Goal: Task Accomplishment & Management: Manage account settings

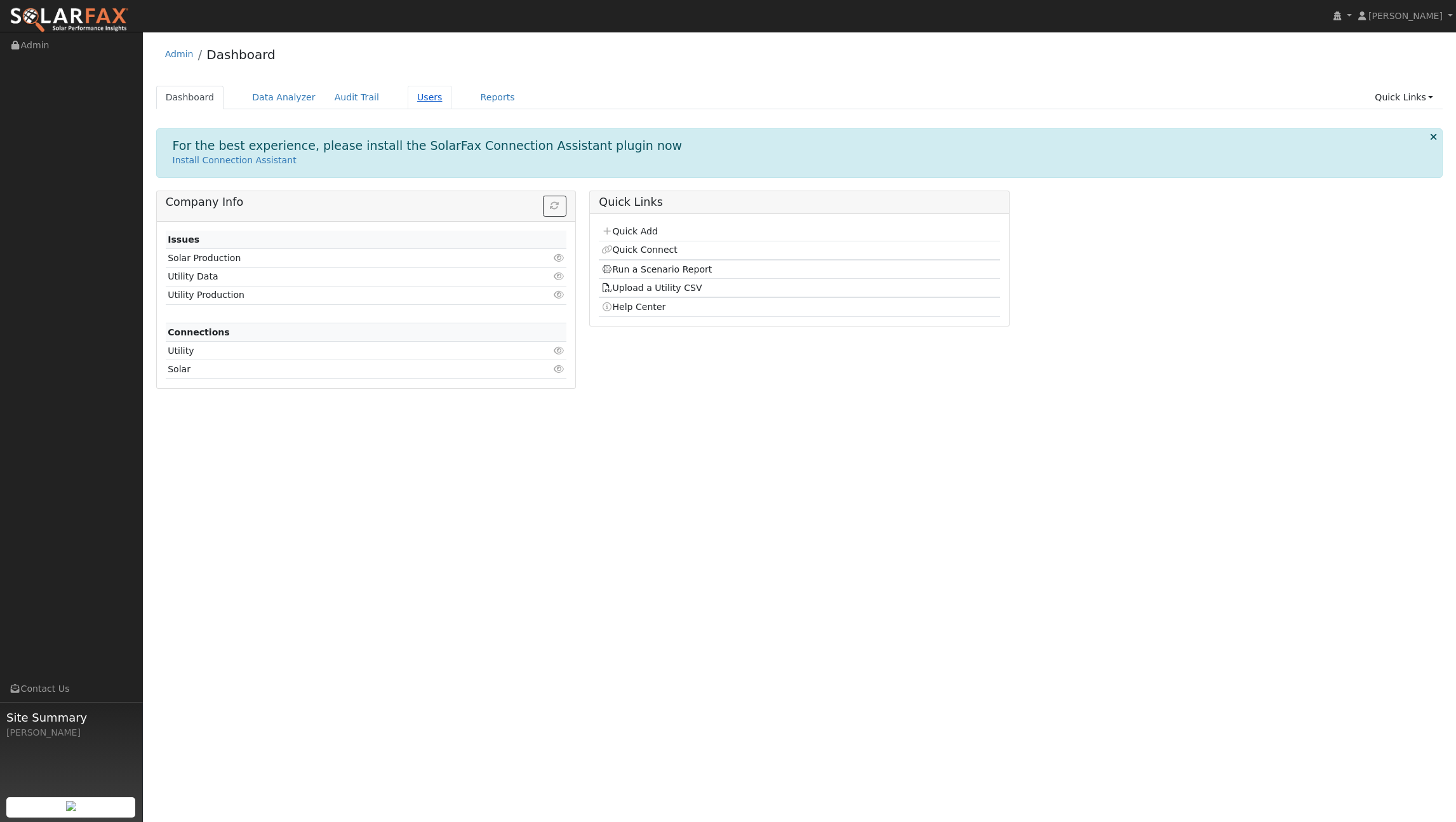
click at [425, 97] on link "Users" at bounding box center [430, 97] width 45 height 23
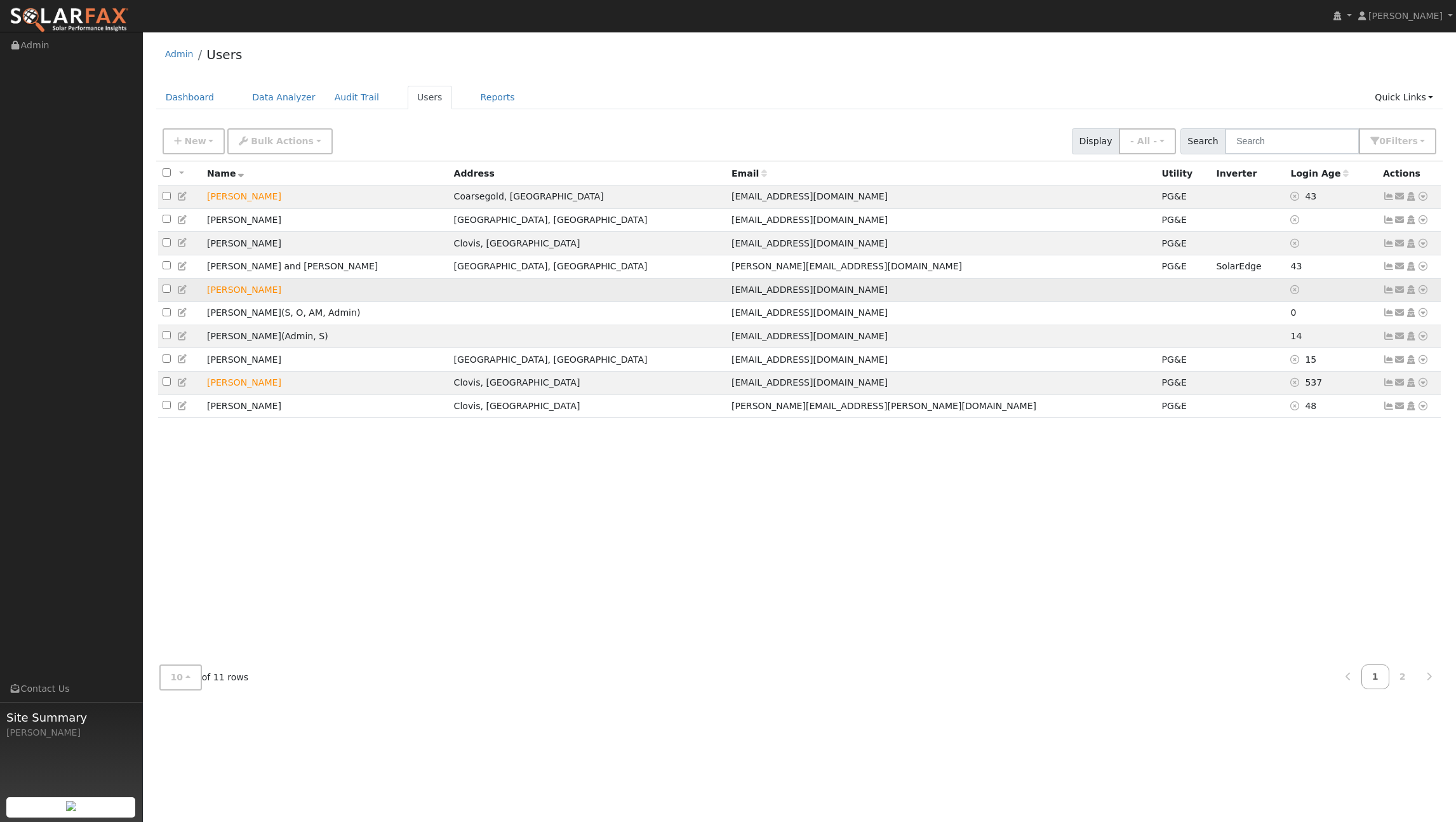
click at [1424, 290] on icon at bounding box center [1422, 290] width 11 height 9
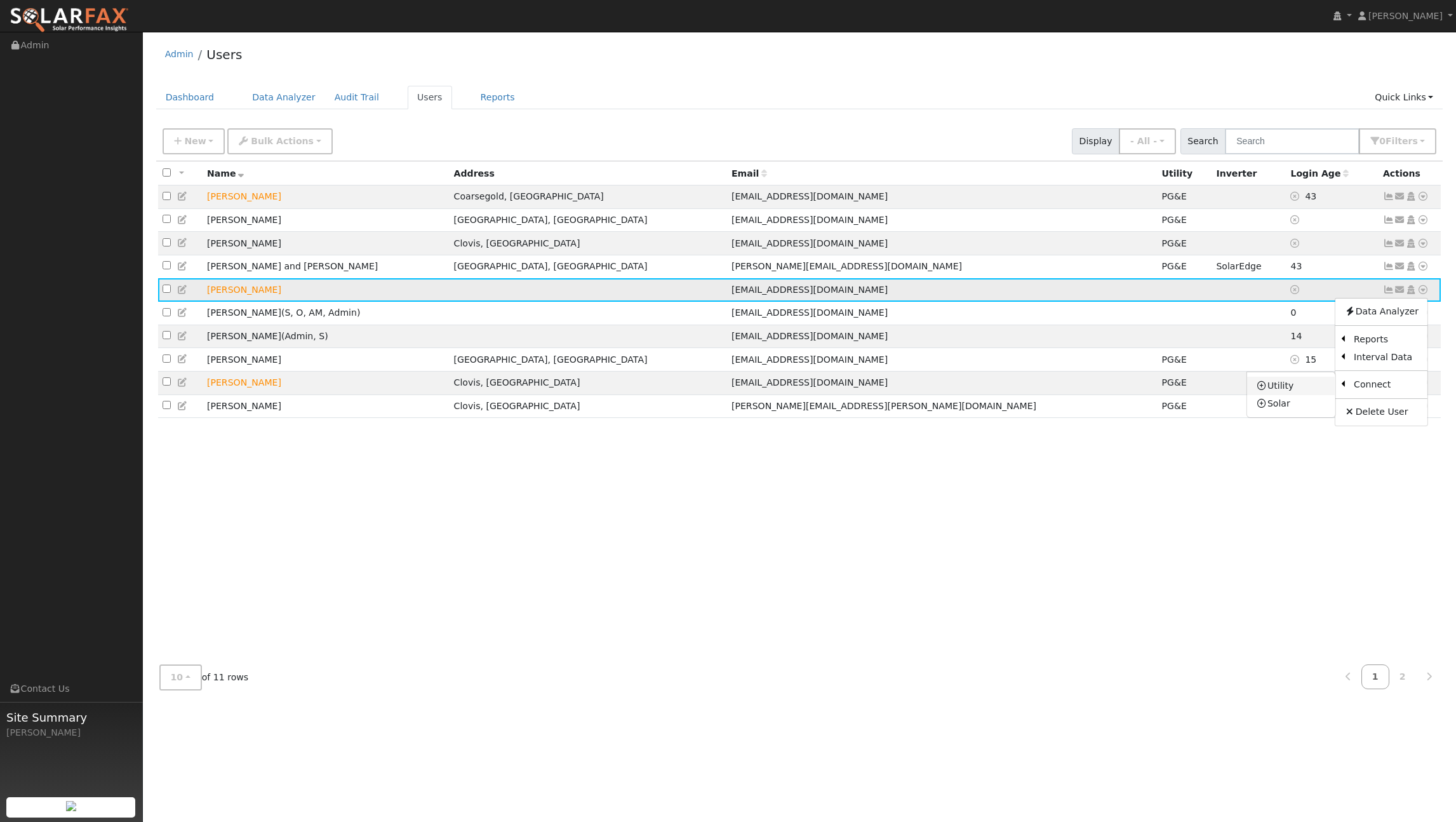
click at [1296, 394] on link "Utility" at bounding box center [1291, 385] width 88 height 18
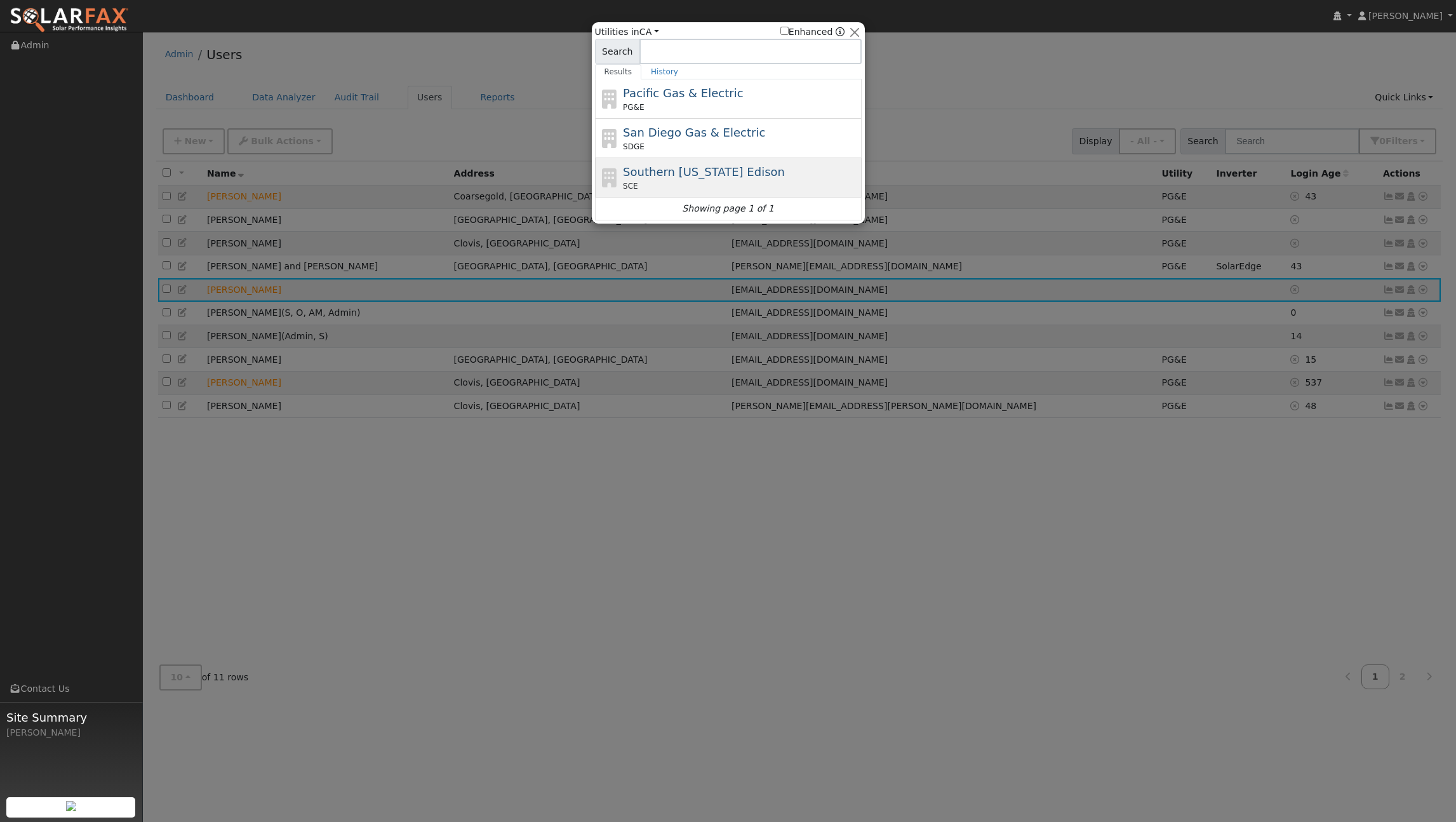
click at [691, 170] on span "Southern California Edison" at bounding box center [704, 171] width 162 height 13
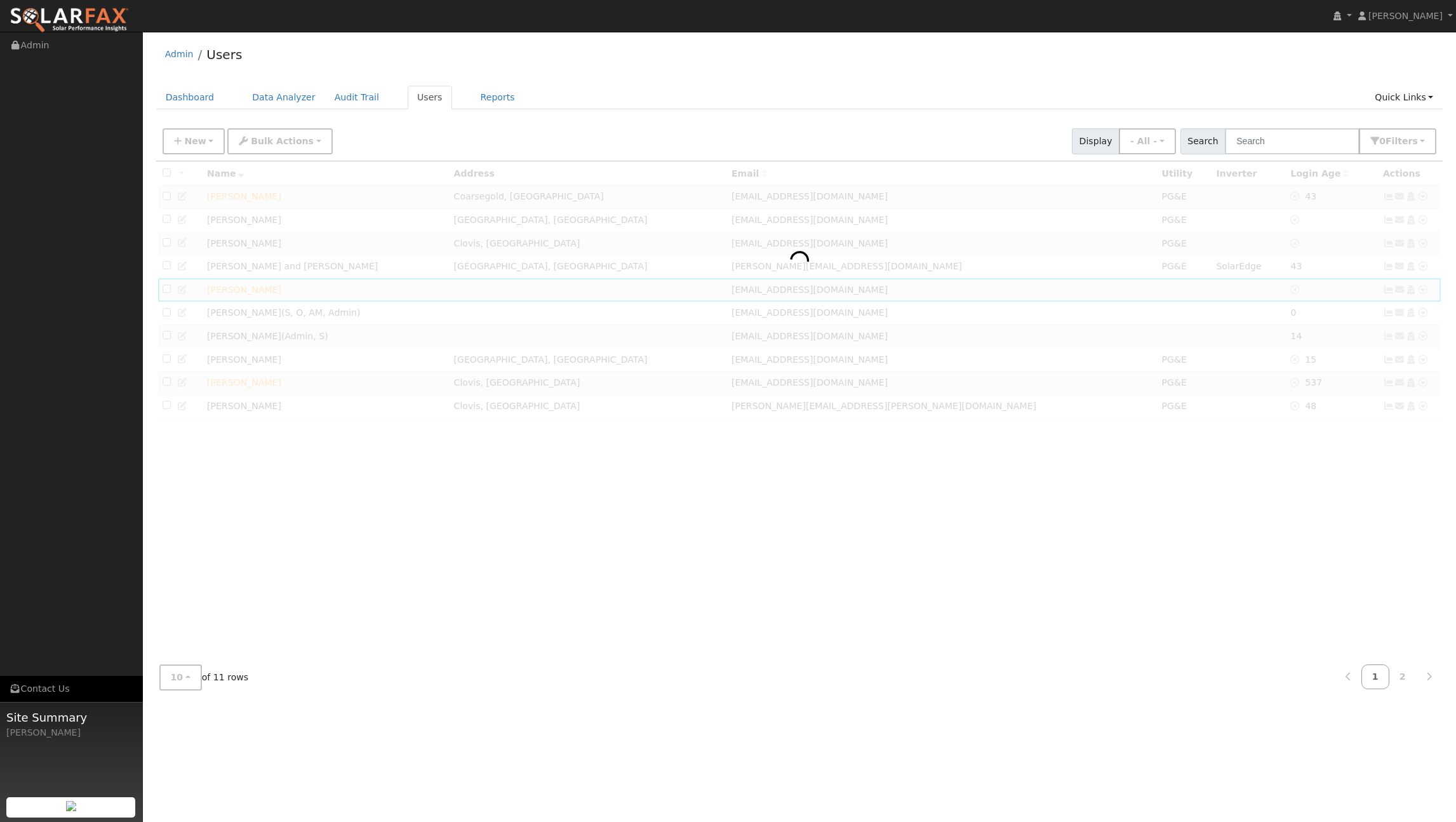
click at [59, 691] on link "Contact Us" at bounding box center [72, 688] width 143 height 26
click at [416, 96] on link "Users" at bounding box center [430, 97] width 45 height 23
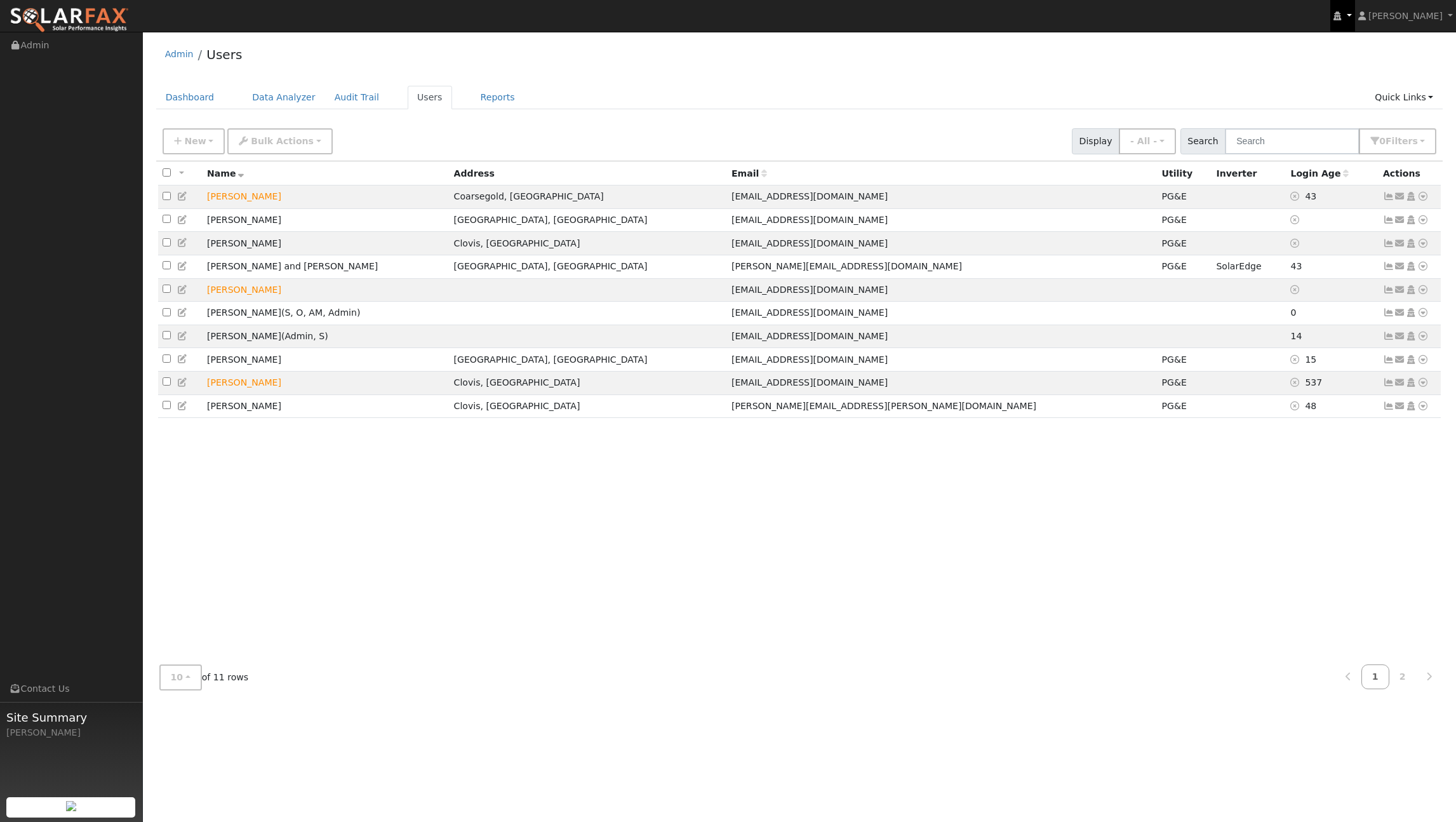
click at [1346, 12] on link at bounding box center [1342, 16] width 24 height 32
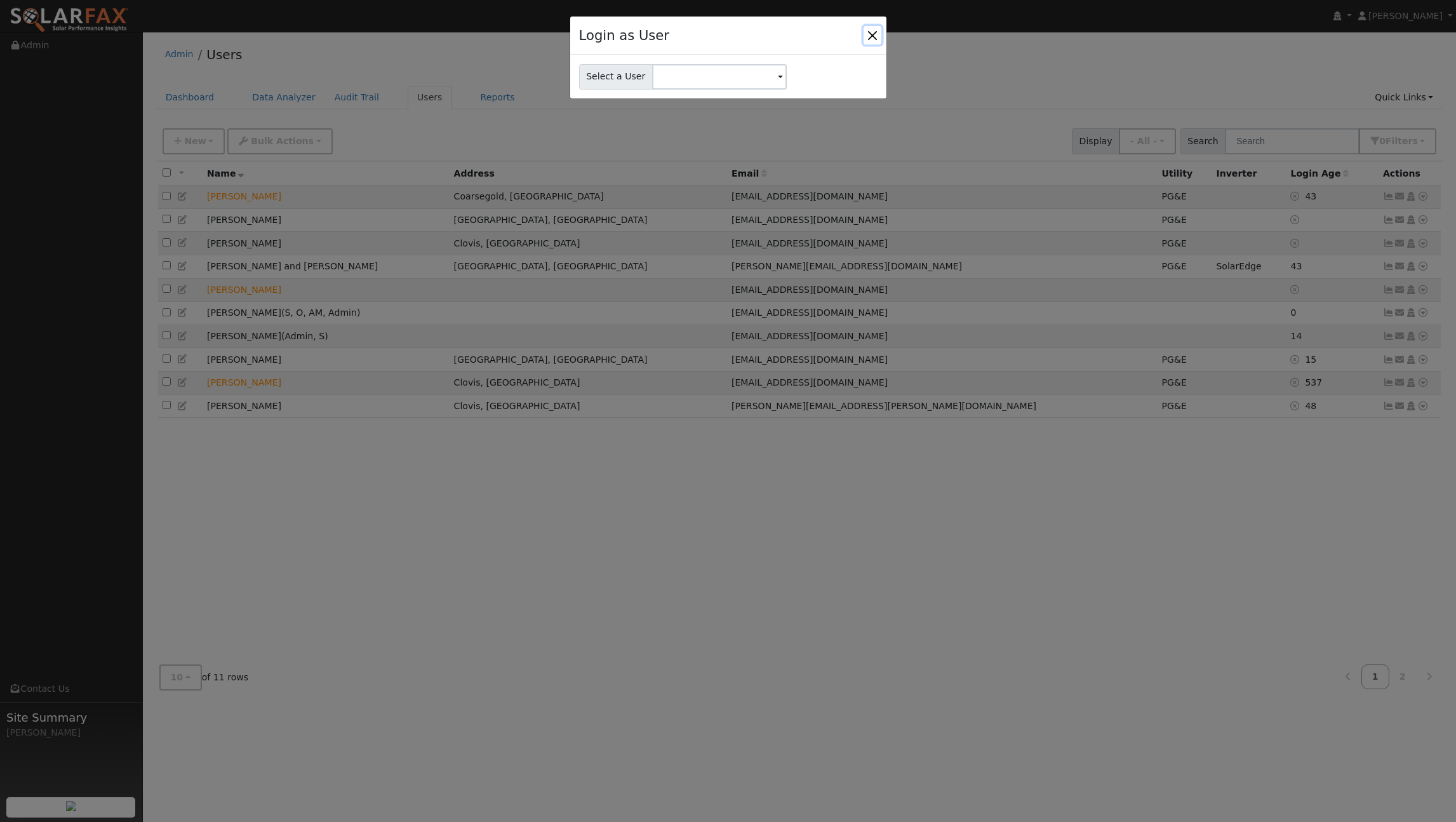
click at [870, 36] on button "Close" at bounding box center [872, 34] width 18 height 18
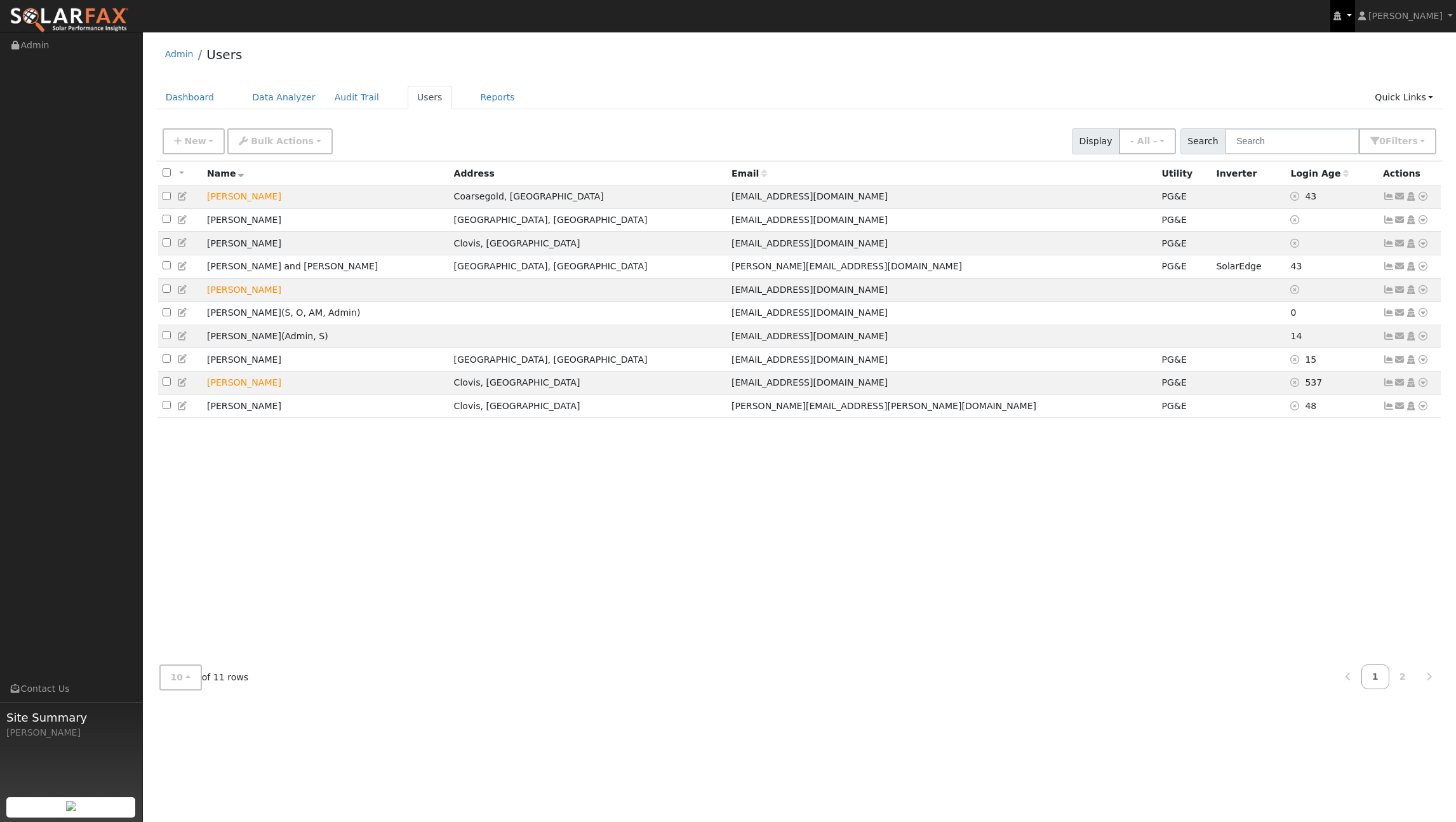
click at [1348, 16] on link at bounding box center [1342, 16] width 24 height 32
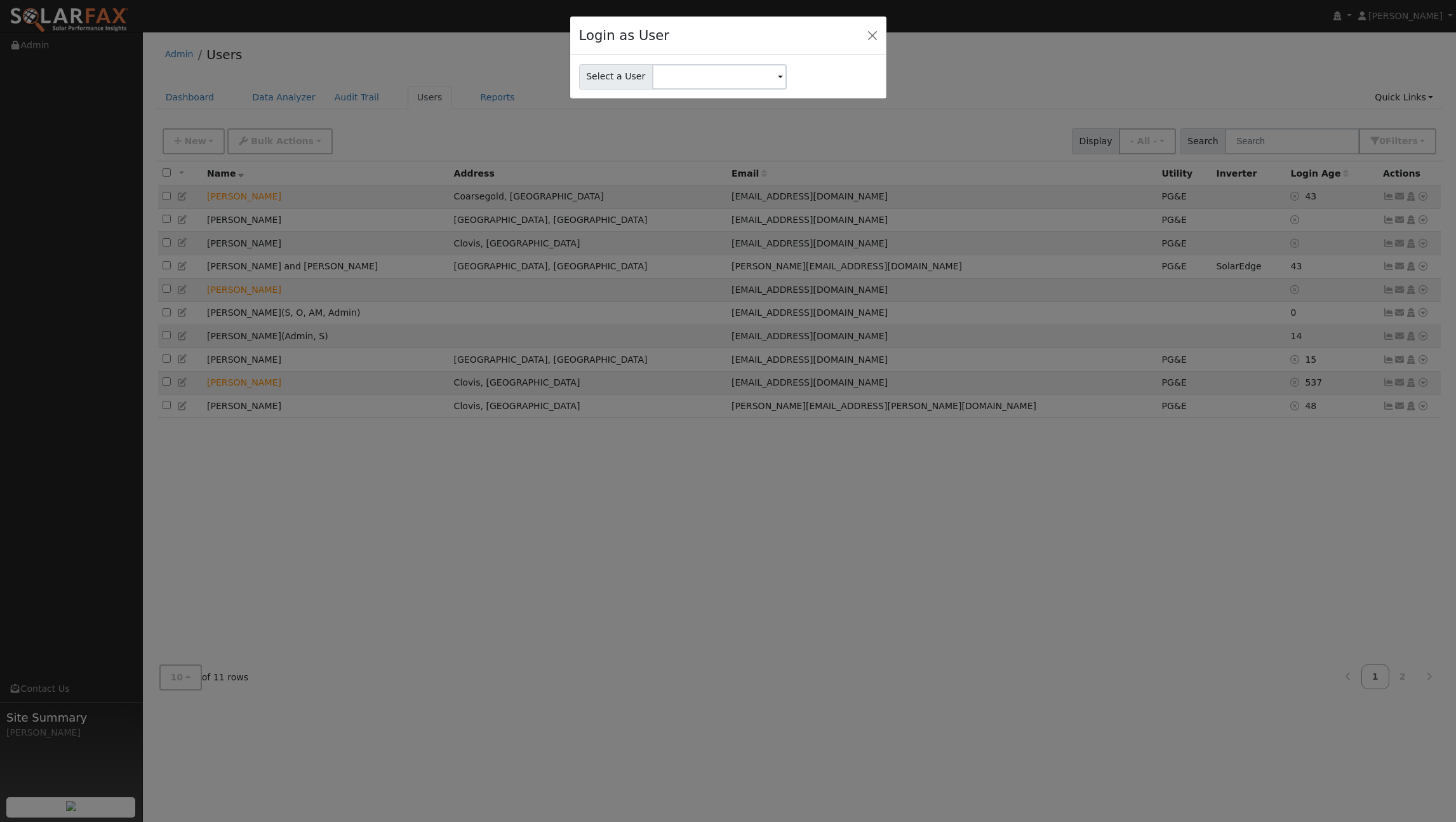
click at [1389, 15] on div "Login as User Select a User" at bounding box center [728, 411] width 1456 height 822
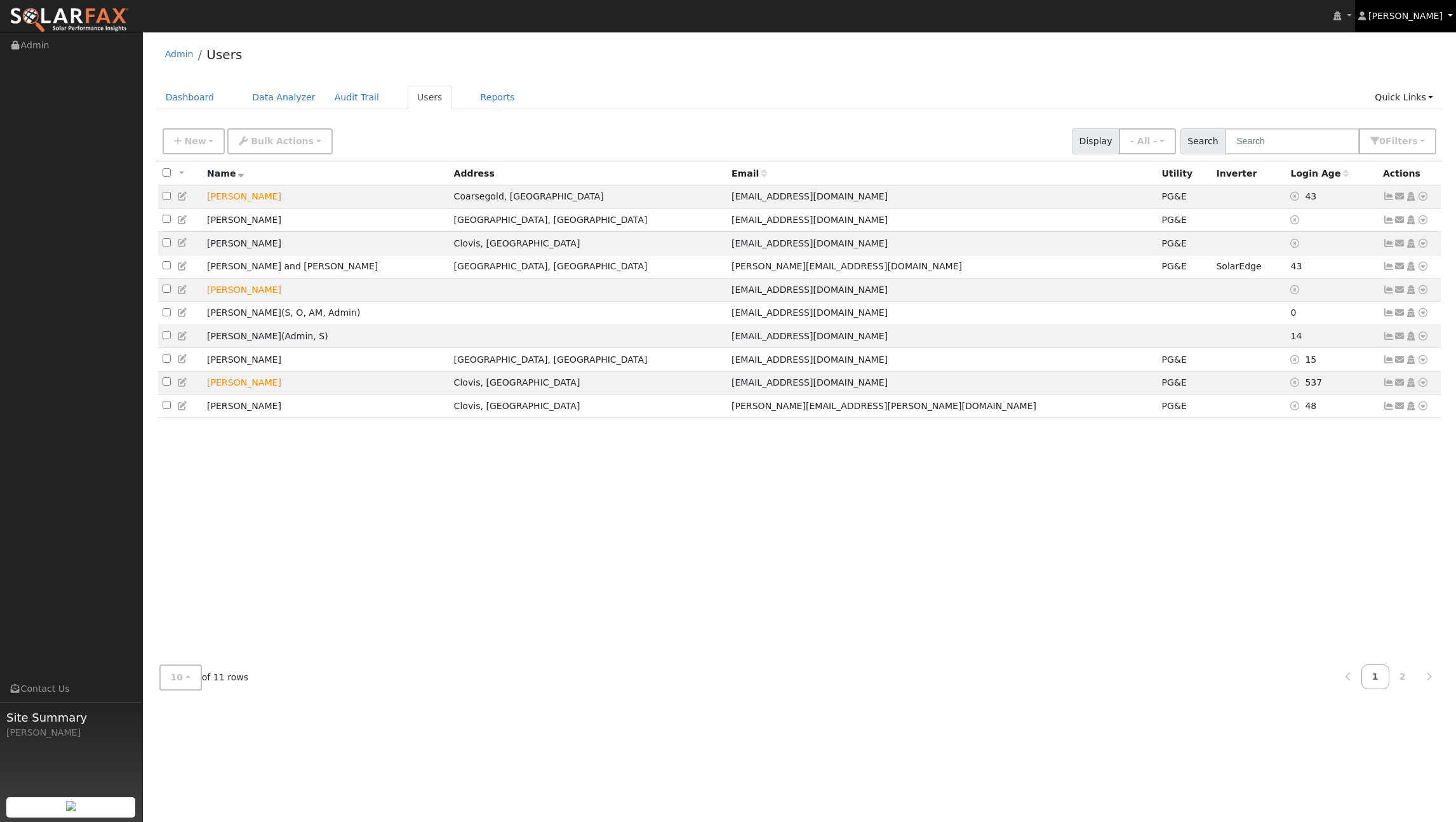
click at [1380, 16] on span "[PERSON_NAME]" at bounding box center [1405, 16] width 74 height 10
click at [1396, 92] on link "Help Center" at bounding box center [1403, 92] width 104 height 18
click at [1390, 293] on icon at bounding box center [1388, 290] width 11 height 9
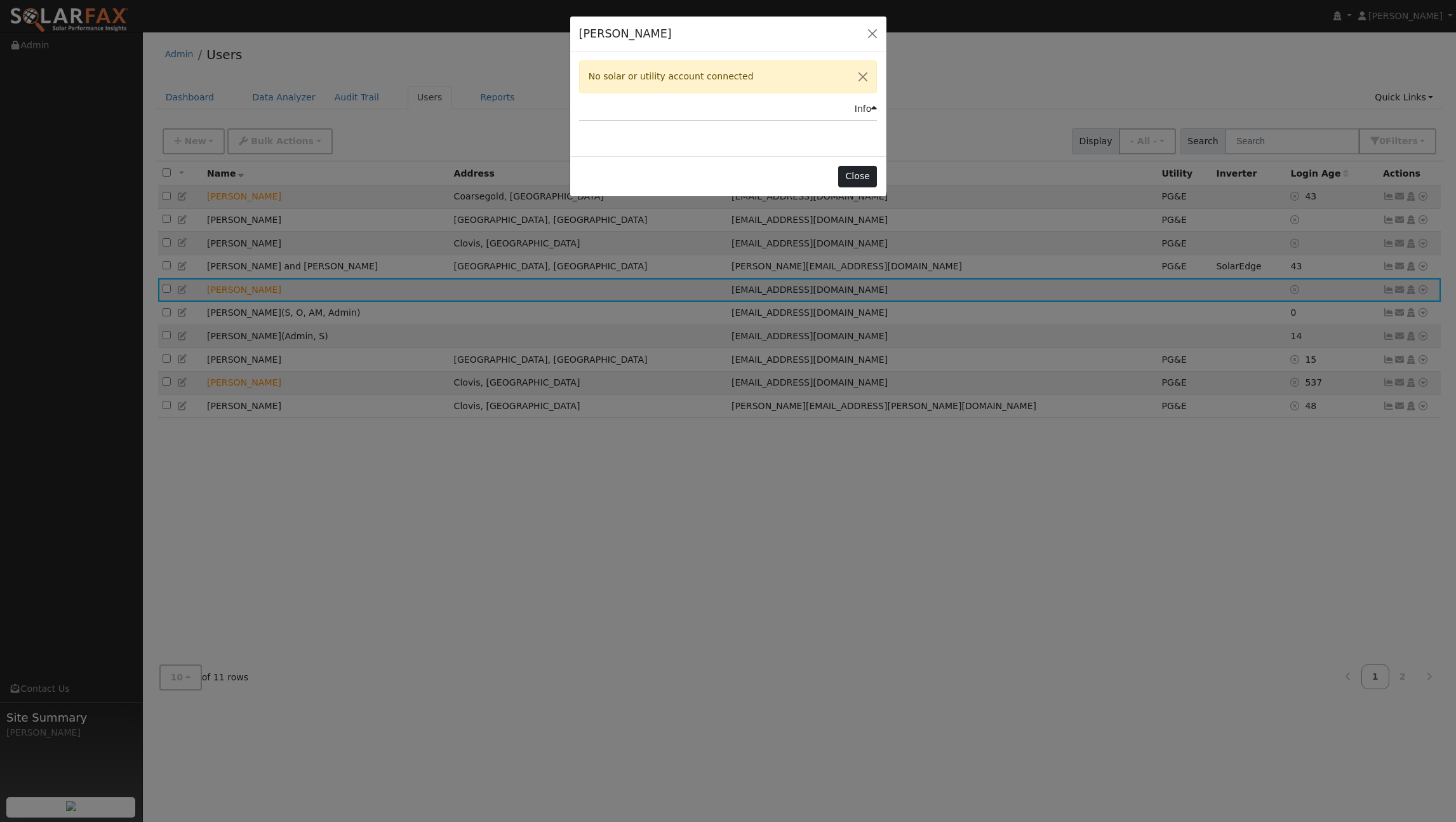
click at [859, 171] on button "Close" at bounding box center [857, 176] width 39 height 22
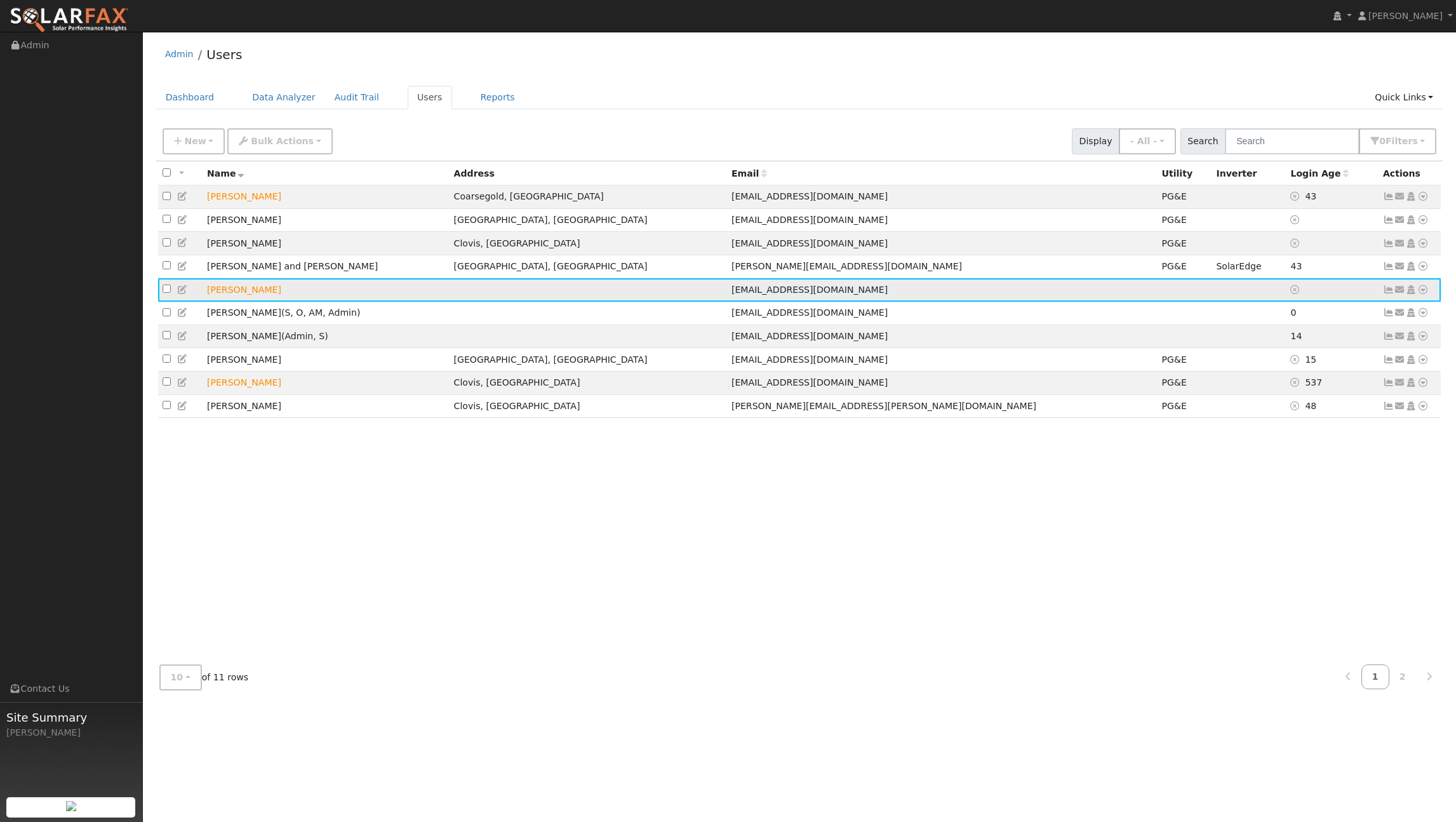
click at [263, 296] on td "Jason Kemp Van Ee" at bounding box center [326, 290] width 247 height 23
click at [179, 290] on icon at bounding box center [183, 290] width 11 height 9
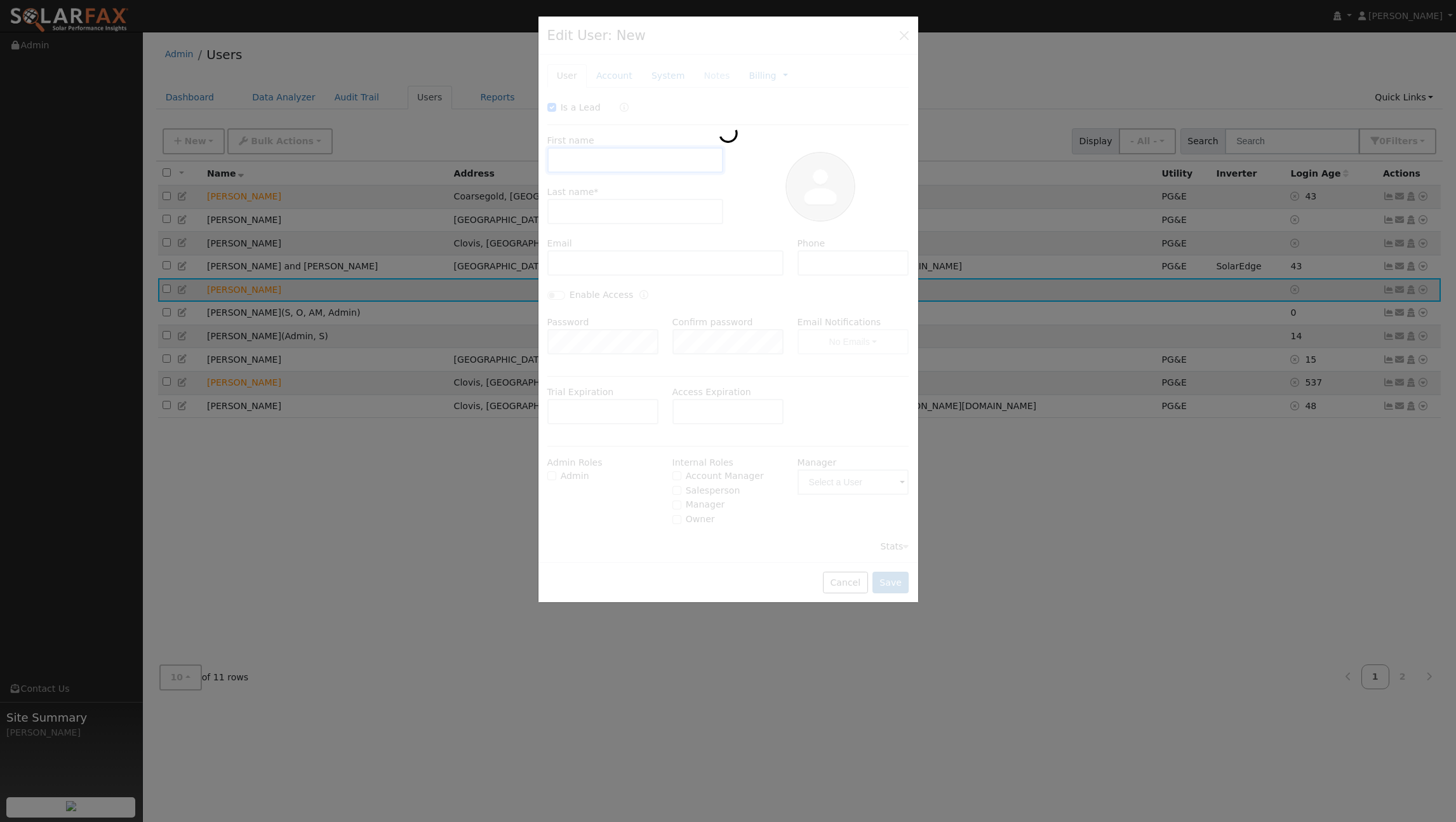
checkbox input "true"
type input "Jason"
type input "Kemp Van Ee"
type input "kempvaneedrywall@gmail.com"
type input "5596702990"
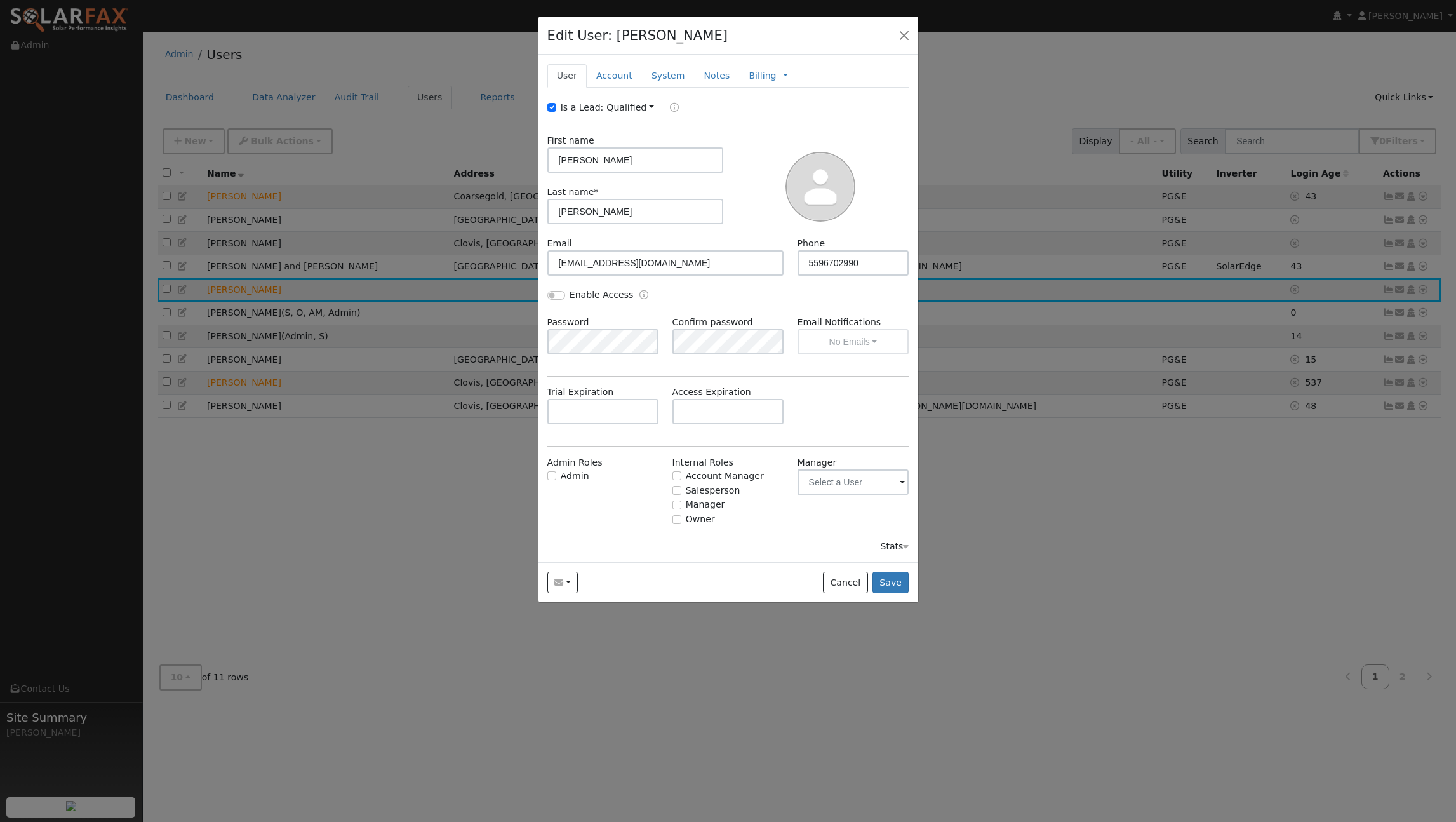
click at [831, 335] on div "Email Notifications No Emails No Emails Weekly Emails Monthly Emails" at bounding box center [853, 334] width 125 height 39
click at [860, 341] on div "Email Notifications No Emails No Emails Weekly Emails Monthly Emails" at bounding box center [853, 334] width 125 height 39
click at [747, 269] on input "kempvaneedrywall@gmail.com" at bounding box center [665, 262] width 237 height 25
click at [871, 341] on div "Email Notifications No Emails No Emails Weekly Emails Monthly Emails" at bounding box center [853, 334] width 125 height 39
click at [843, 306] on div "Enable Access" at bounding box center [728, 302] width 376 height 28
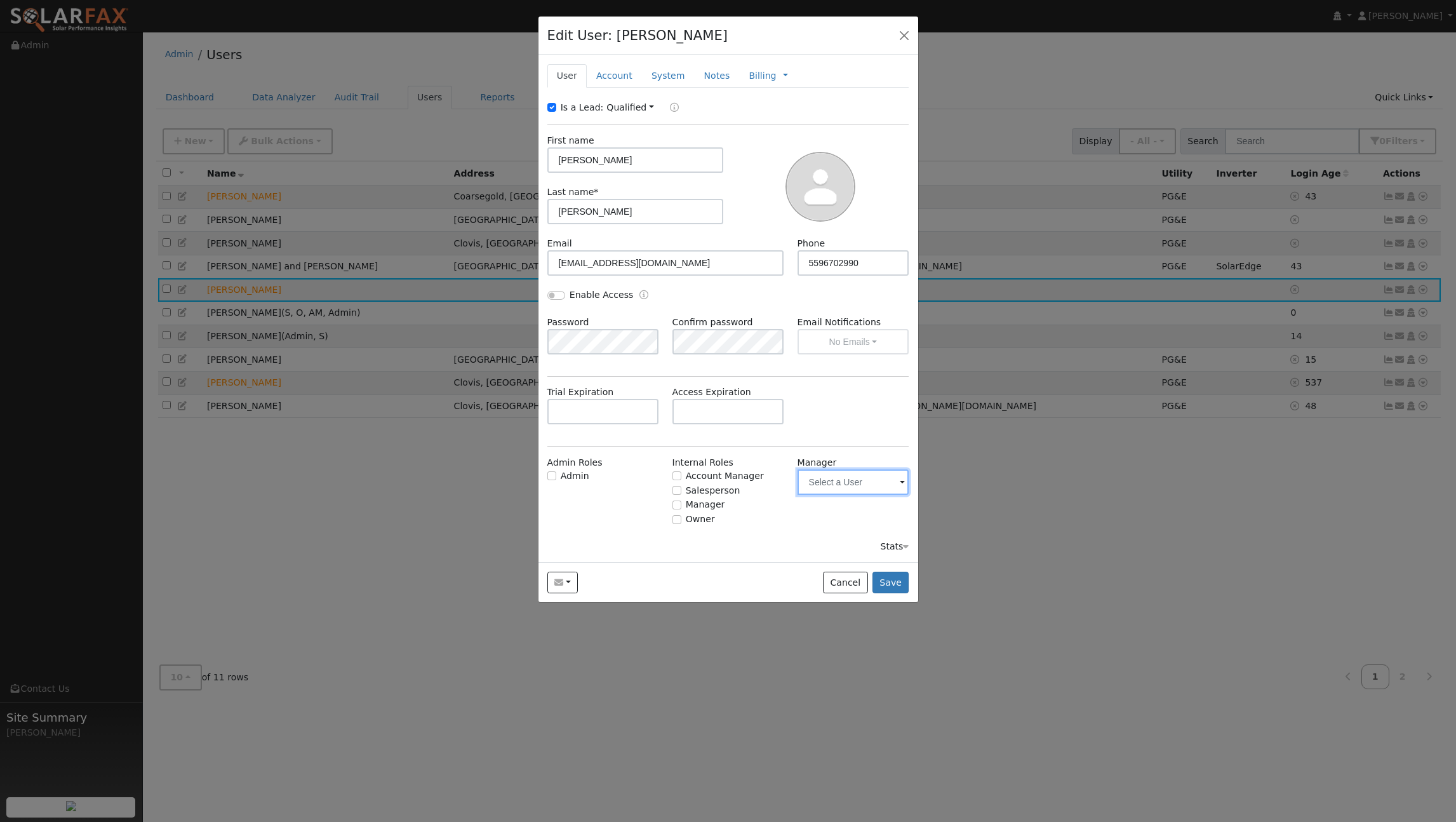
click at [875, 483] on input "text" at bounding box center [854, 482] width 112 height 25
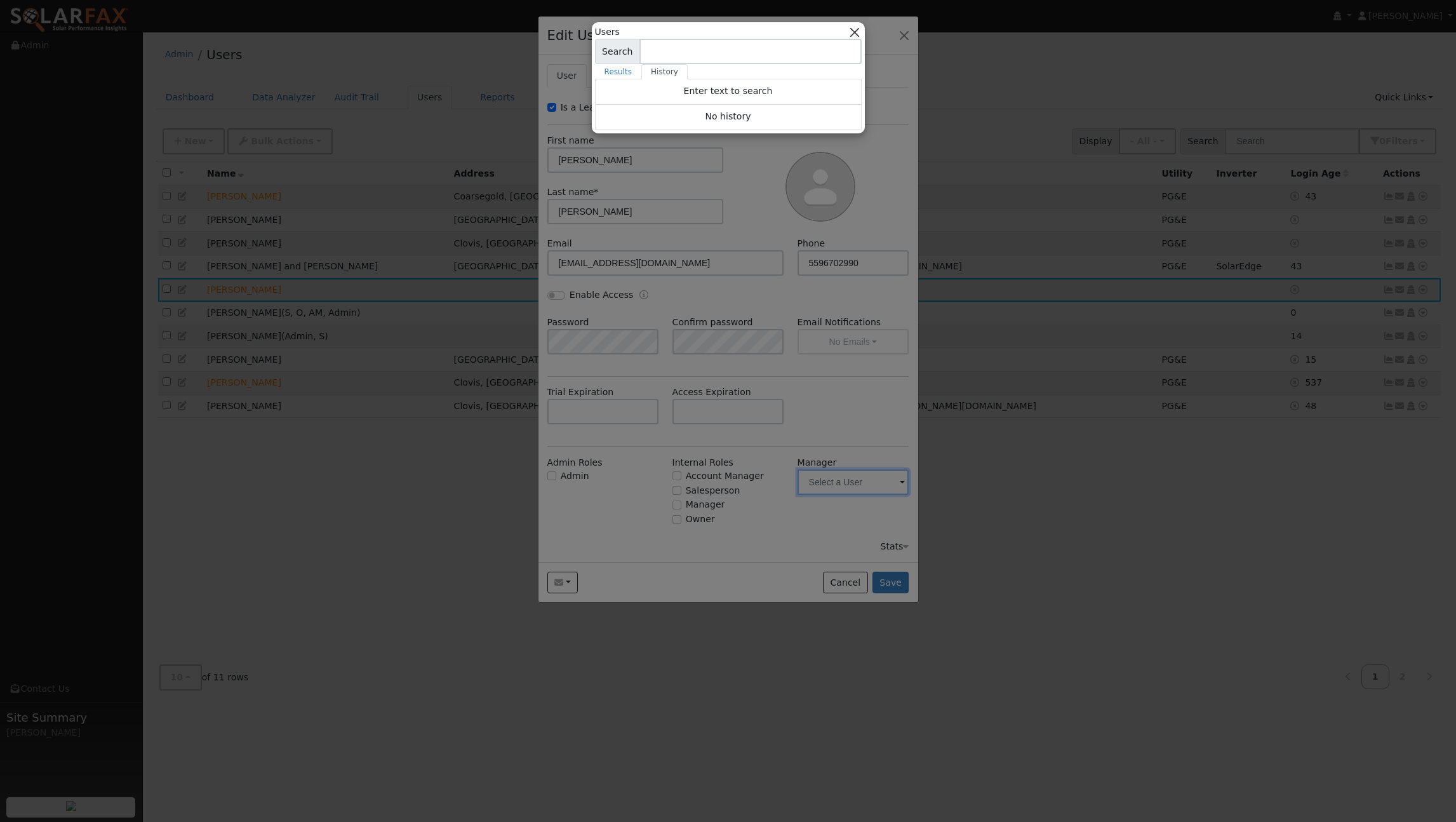
click at [856, 33] on button "button" at bounding box center [854, 31] width 13 height 13
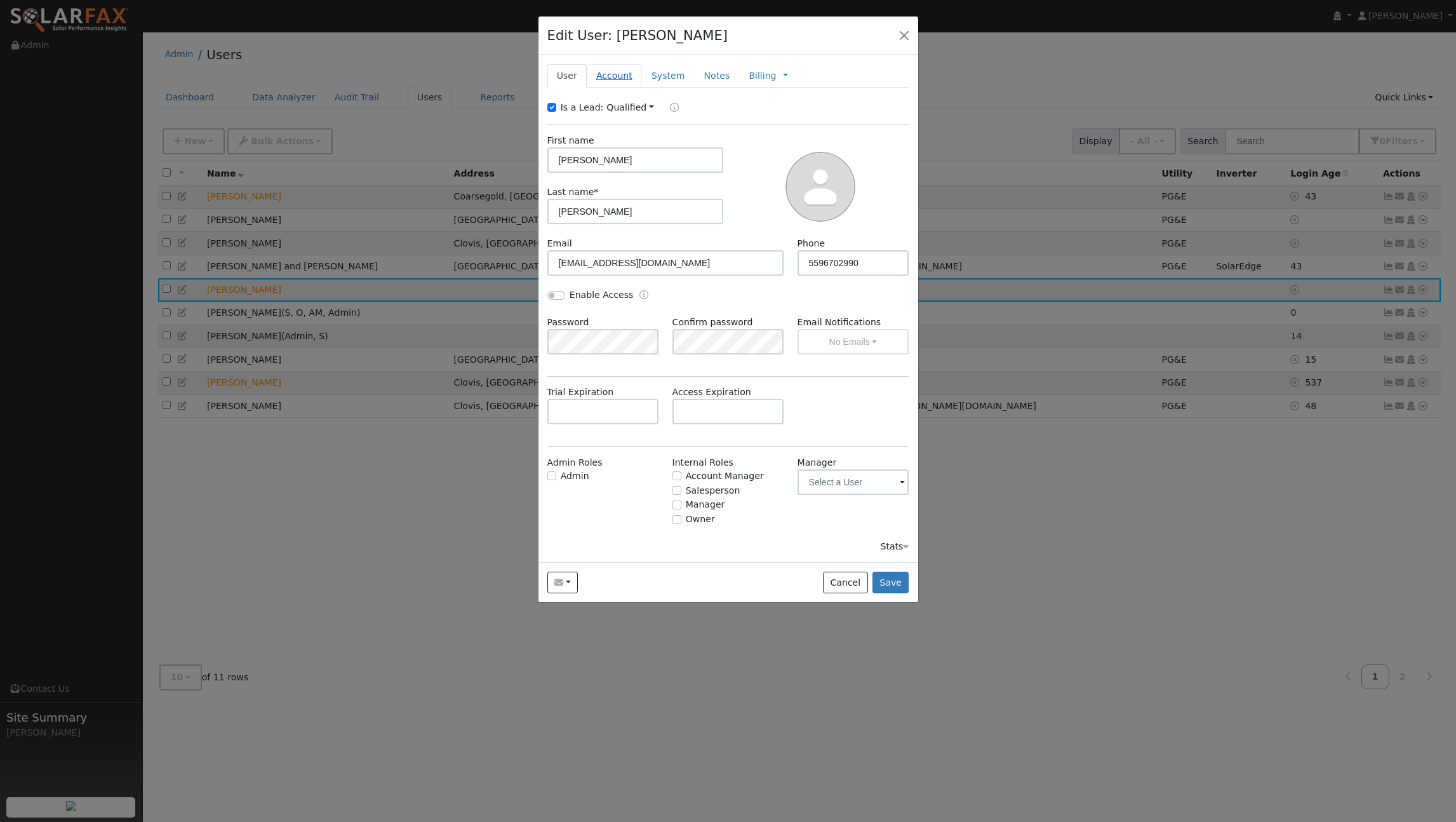
click at [615, 75] on link "Account" at bounding box center [614, 75] width 55 height 23
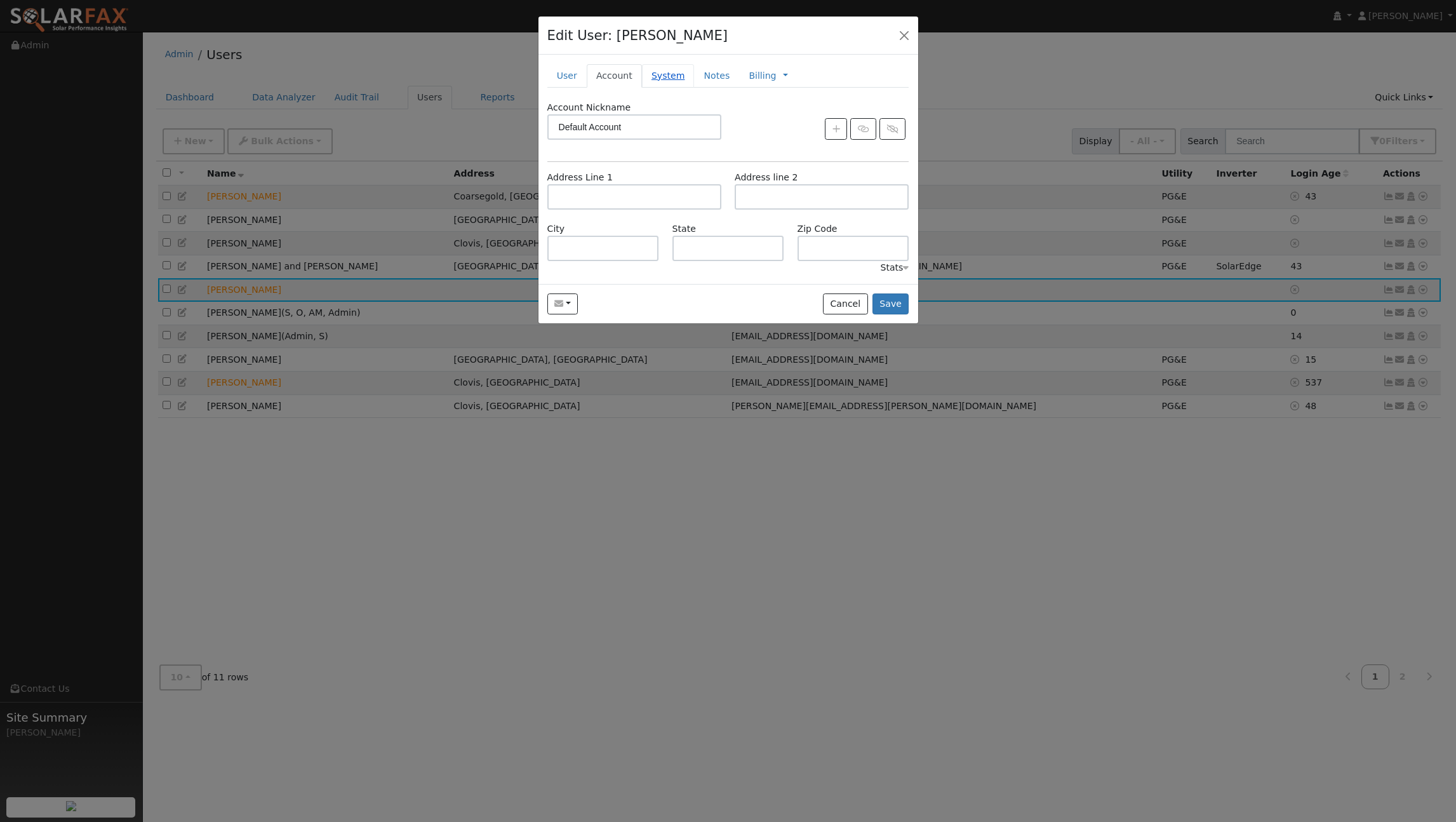
click at [652, 73] on link "System" at bounding box center [668, 75] width 53 height 23
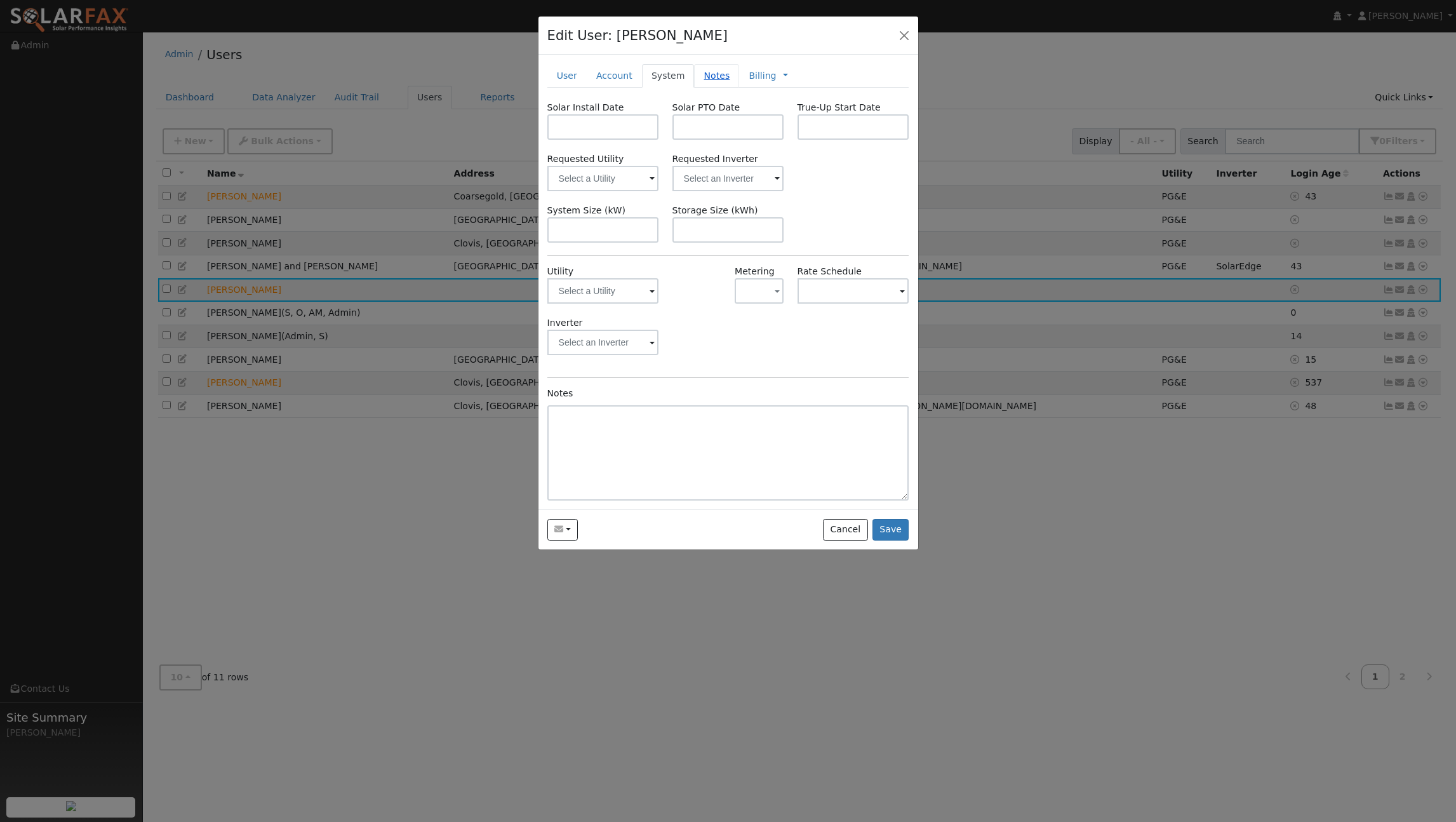
click at [697, 74] on link "Notes" at bounding box center [717, 75] width 45 height 23
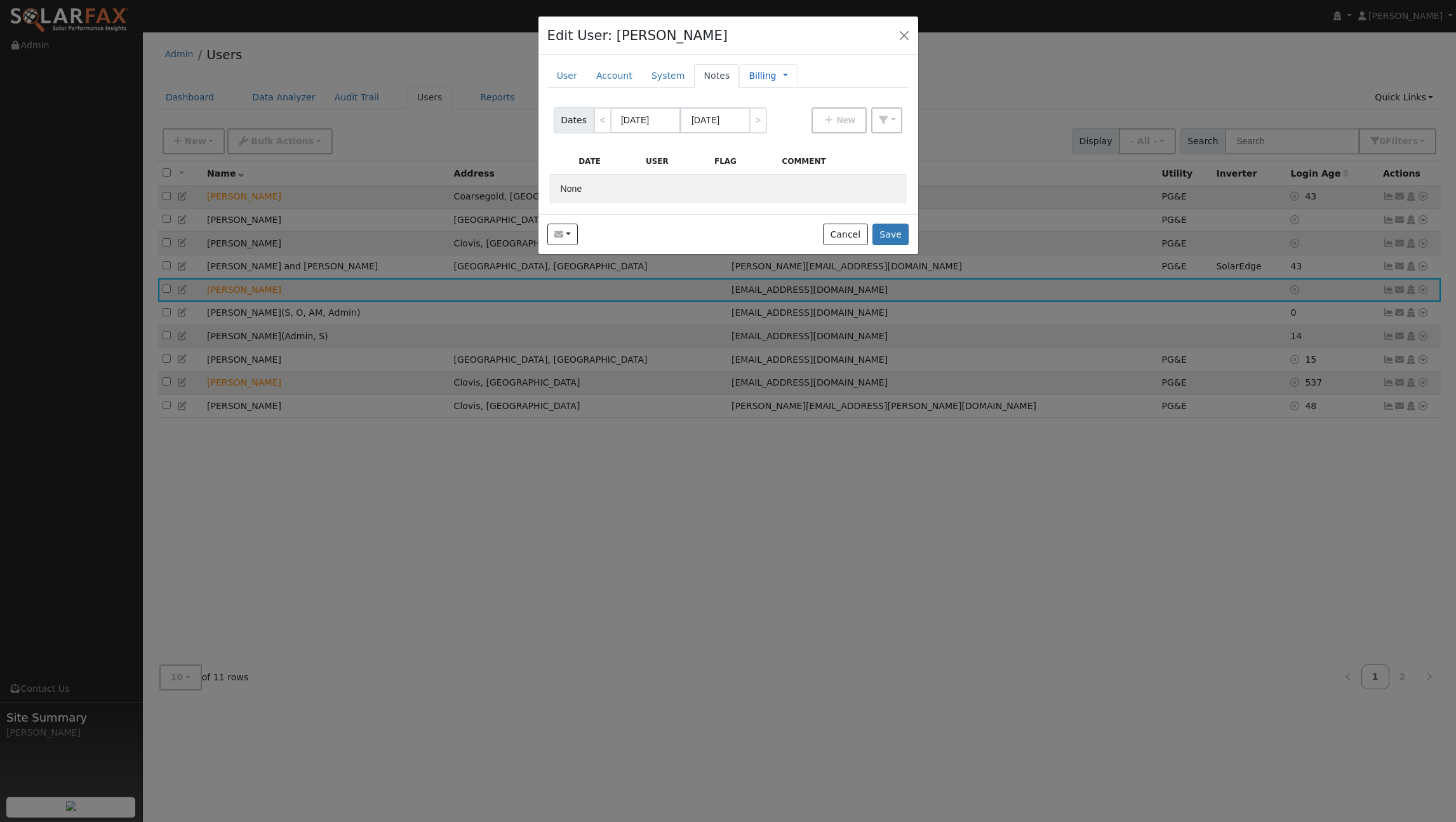
click at [749, 75] on link "Billing" at bounding box center [762, 75] width 28 height 13
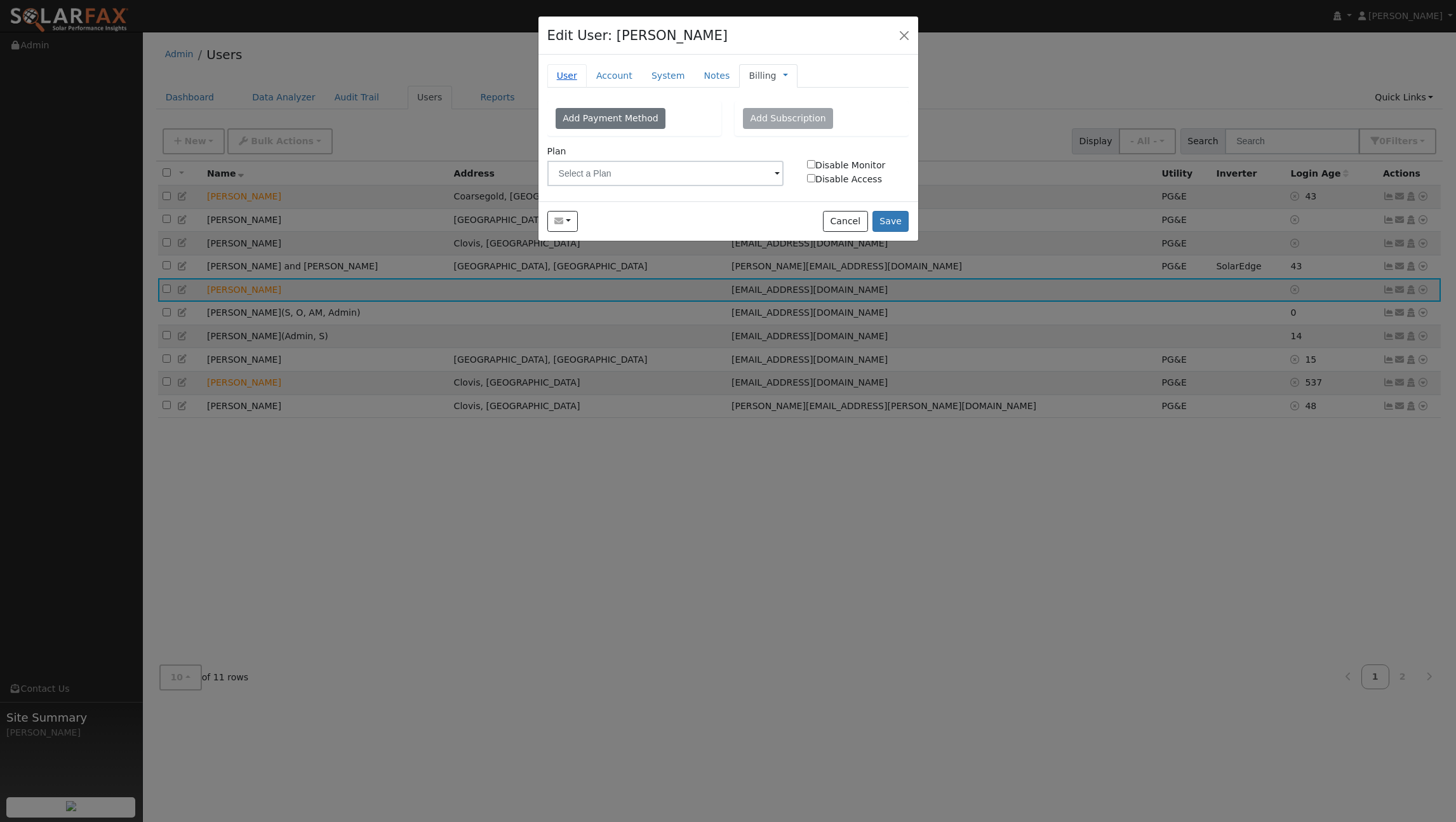
click at [568, 73] on link "User" at bounding box center [567, 75] width 40 height 23
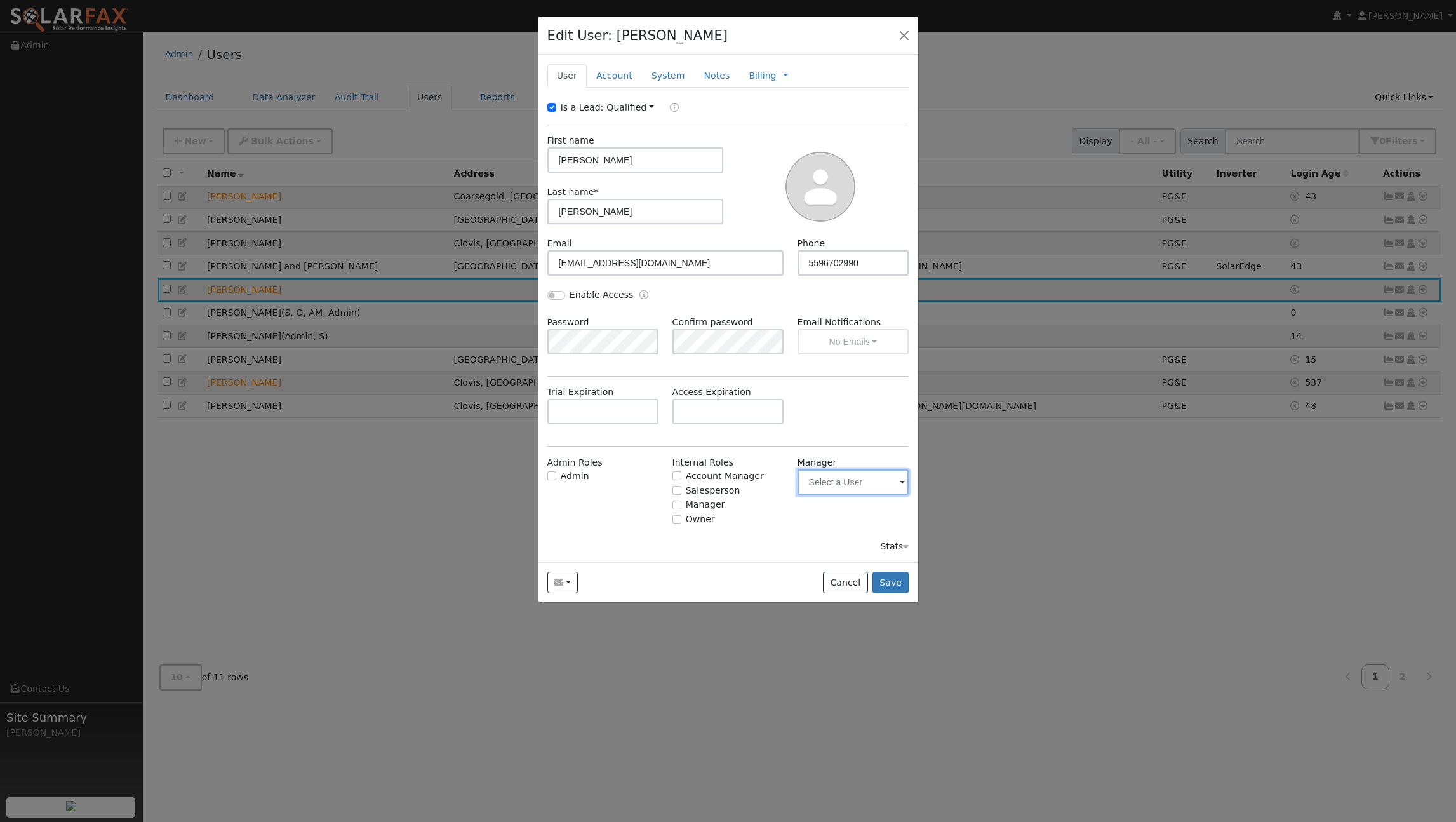
click at [820, 483] on input "text" at bounding box center [854, 482] width 112 height 25
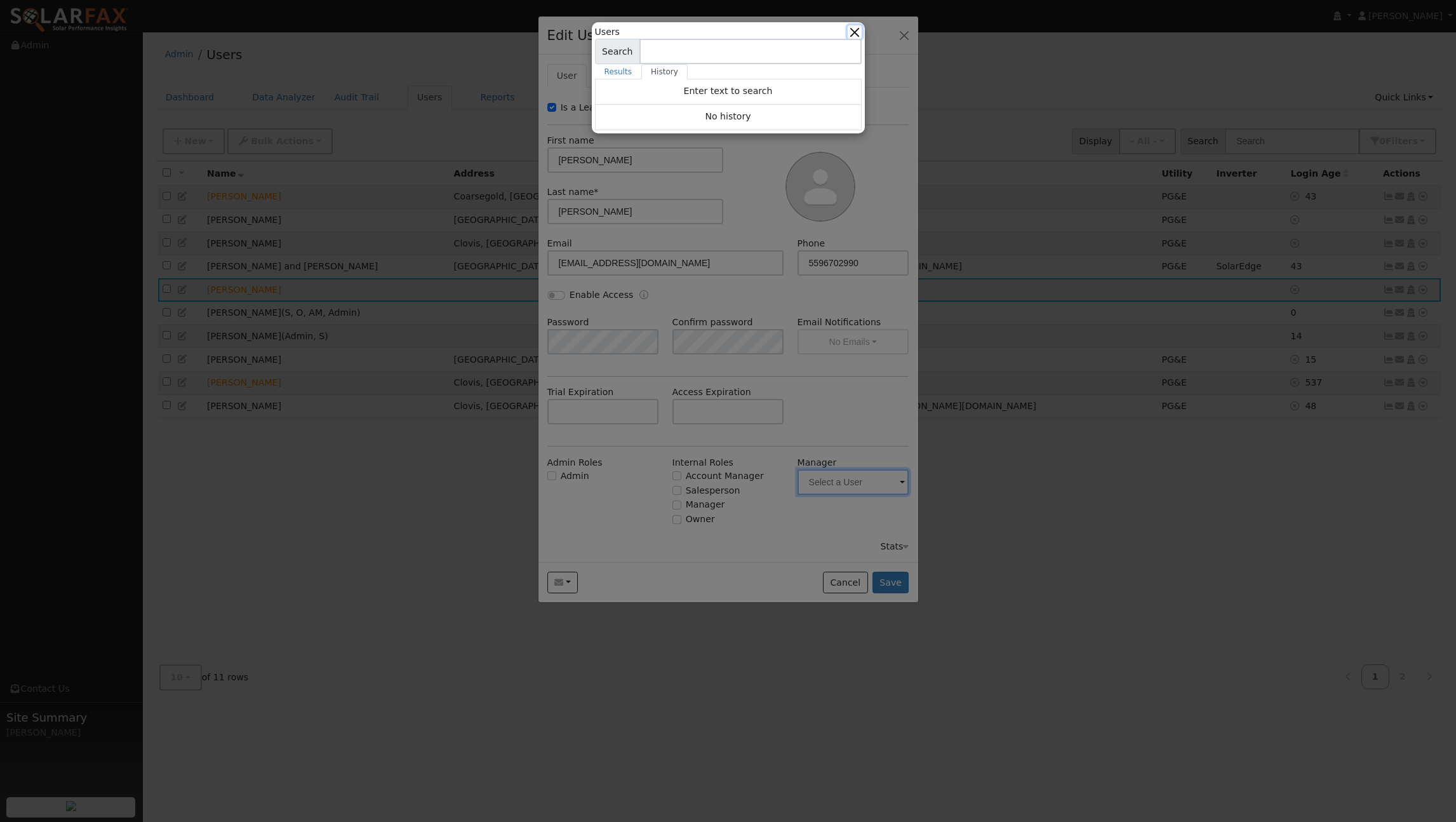
click at [854, 30] on button "button" at bounding box center [854, 31] width 13 height 13
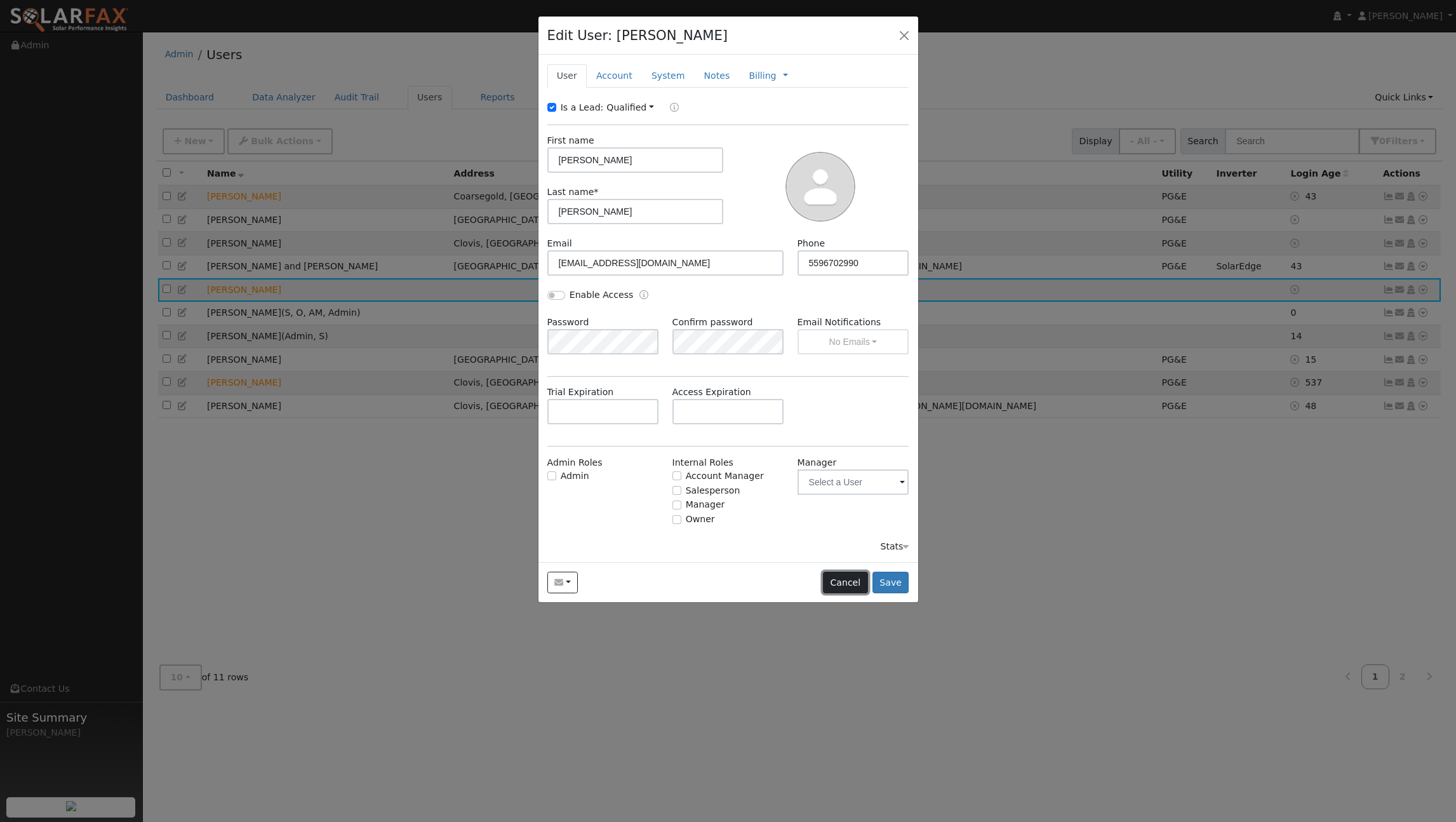
click at [837, 586] on button "Cancel" at bounding box center [845, 582] width 45 height 22
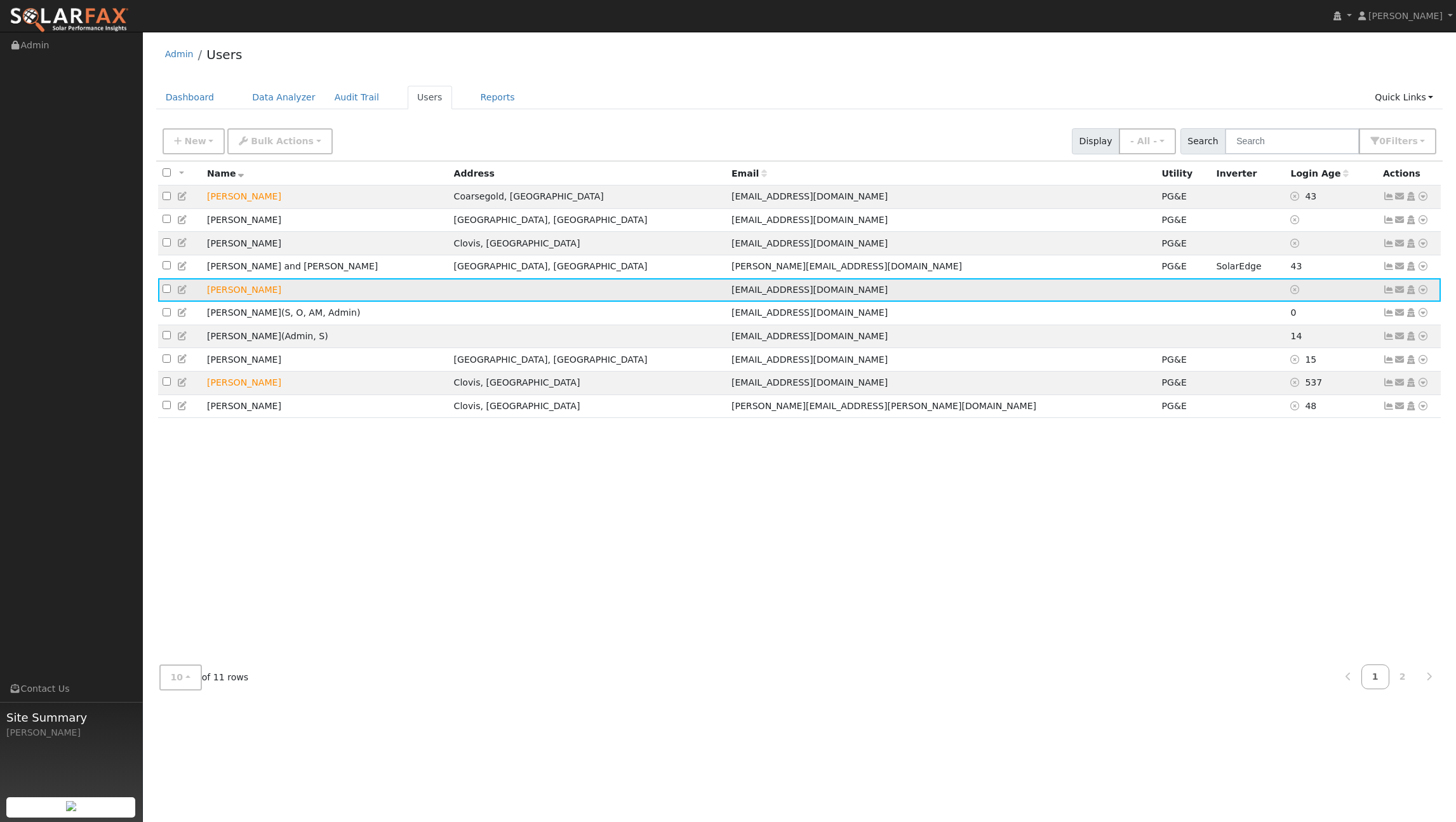
click at [165, 293] on input "checkbox" at bounding box center [167, 289] width 9 height 9
checkbox input "false"
click at [223, 294] on td "Jason Kemp Van Ee" at bounding box center [326, 290] width 247 height 23
click at [192, 141] on span "New" at bounding box center [195, 141] width 22 height 10
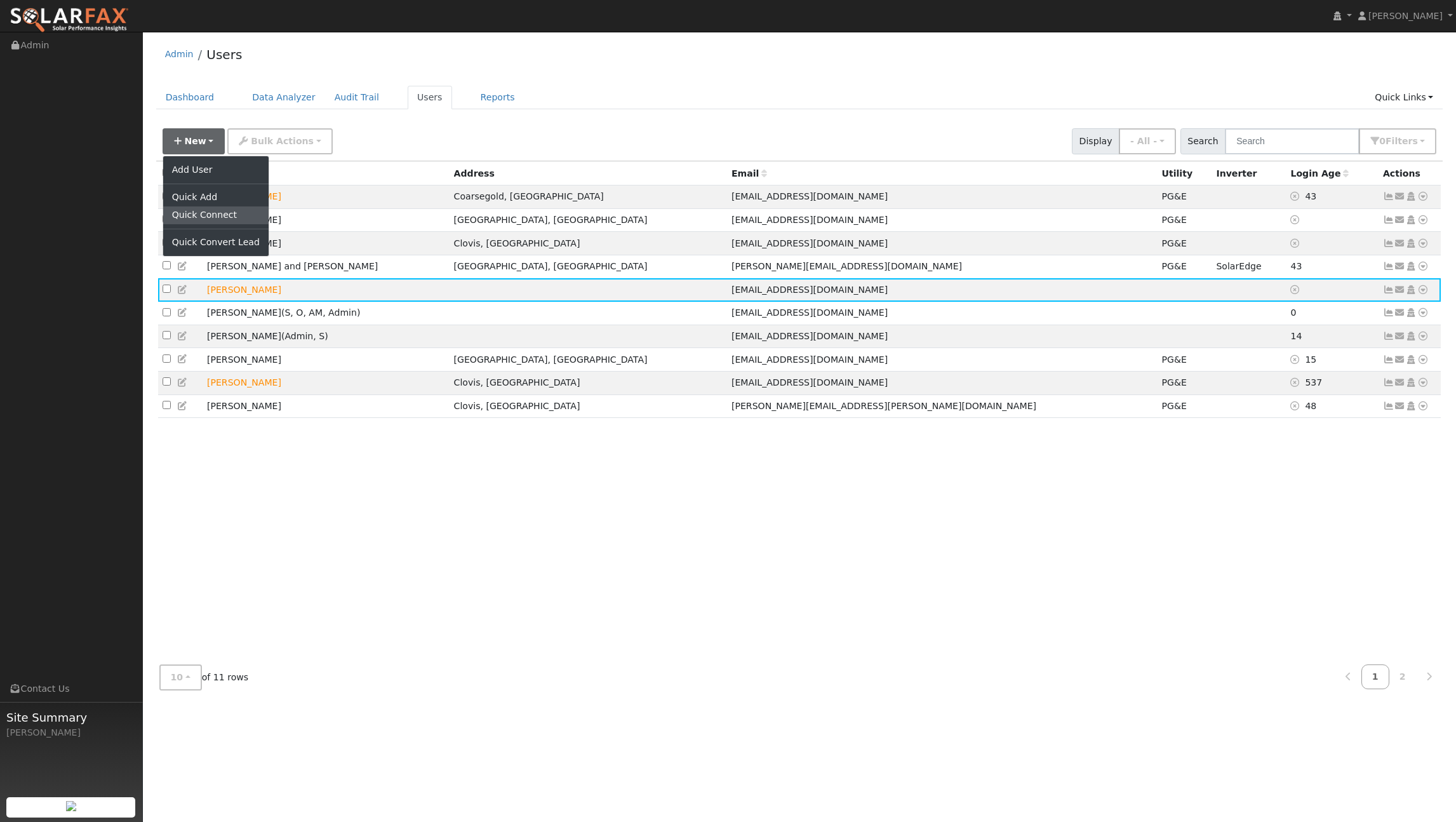
click at [239, 211] on link "Quick Connect" at bounding box center [215, 215] width 105 height 18
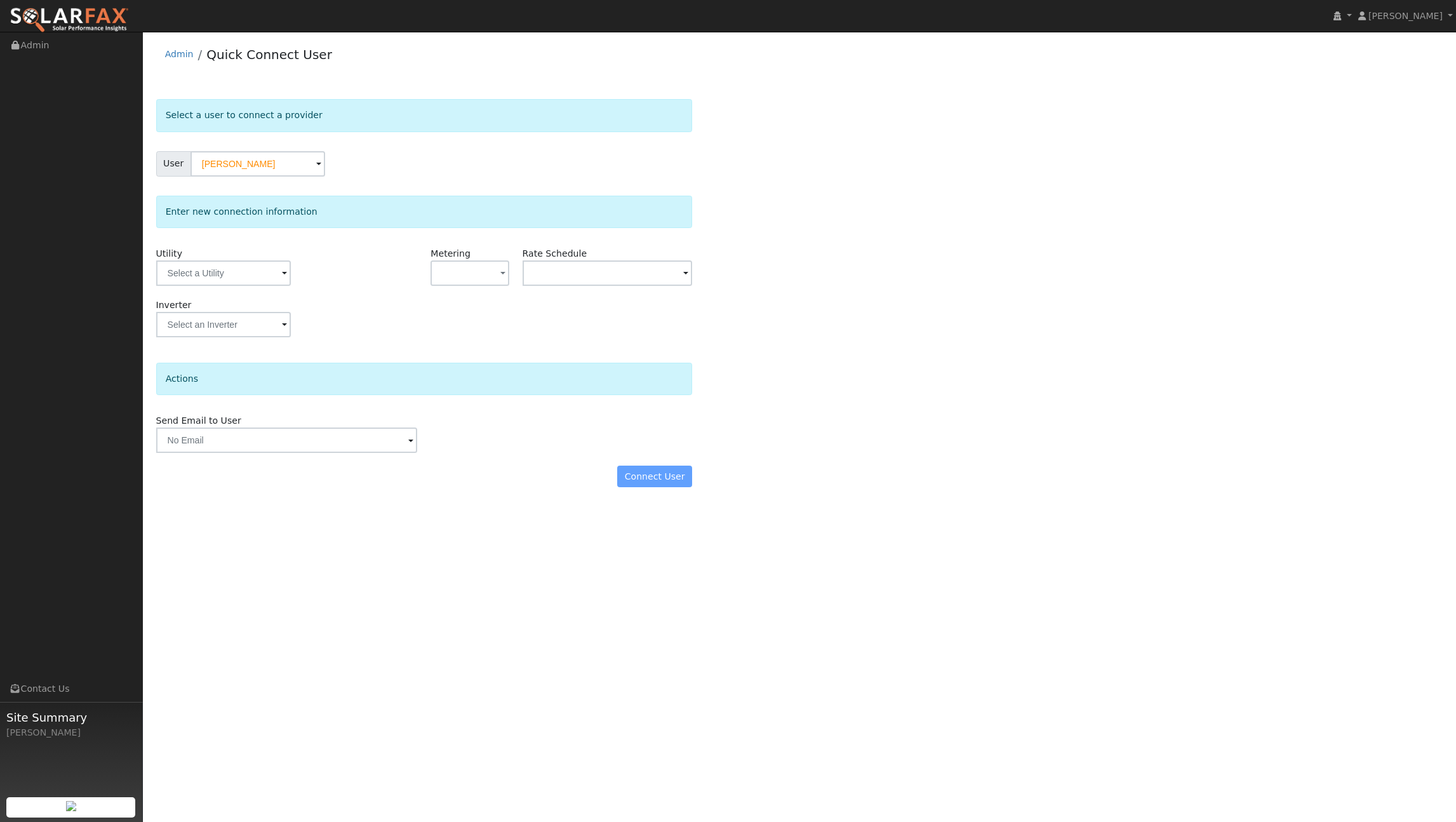
click at [345, 277] on div at bounding box center [378, 273] width 91 height 52
click at [260, 269] on input "text" at bounding box center [223, 272] width 134 height 25
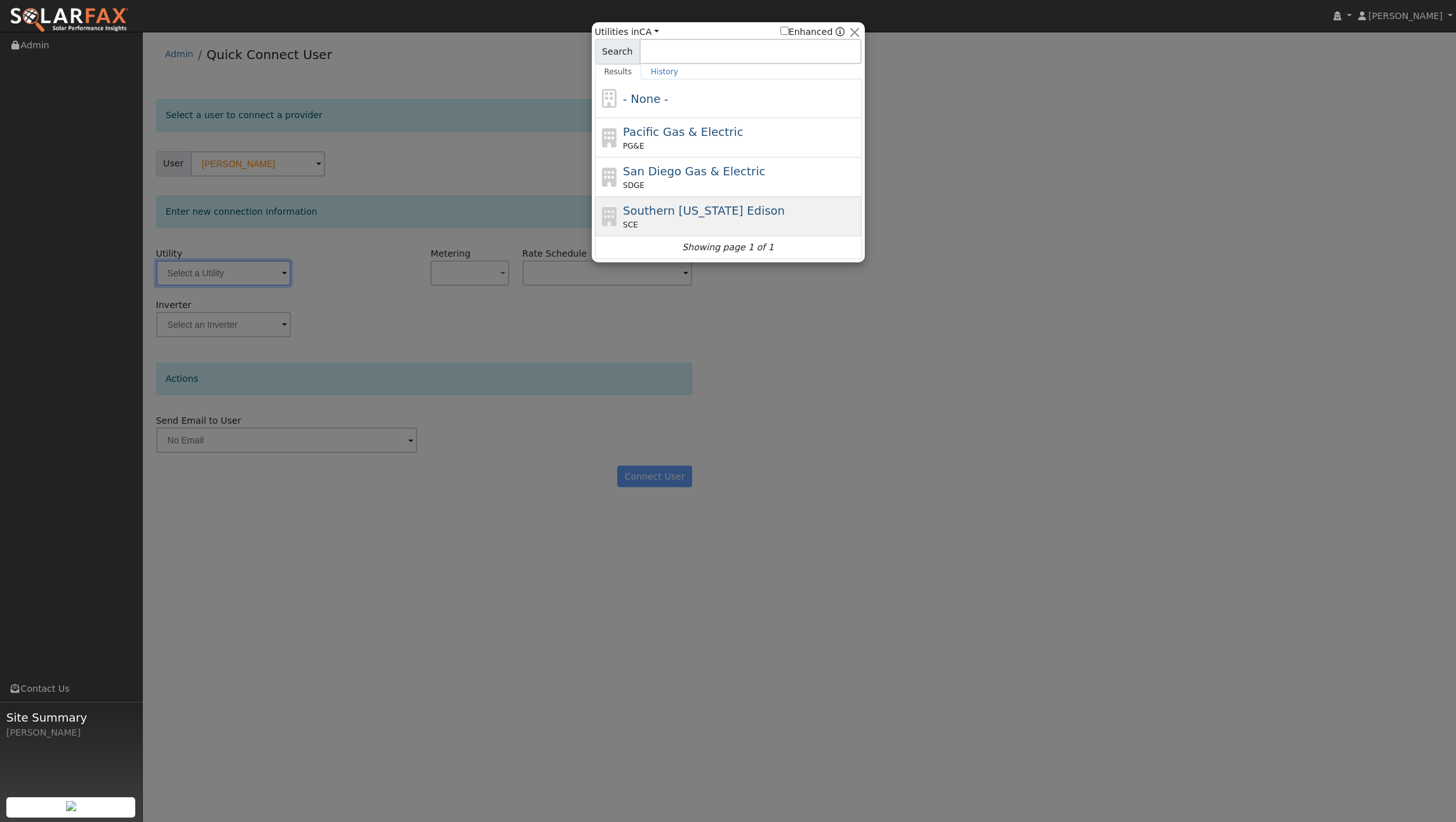
click at [737, 215] on span "Southern California Edison" at bounding box center [704, 210] width 162 height 13
type input "SCE"
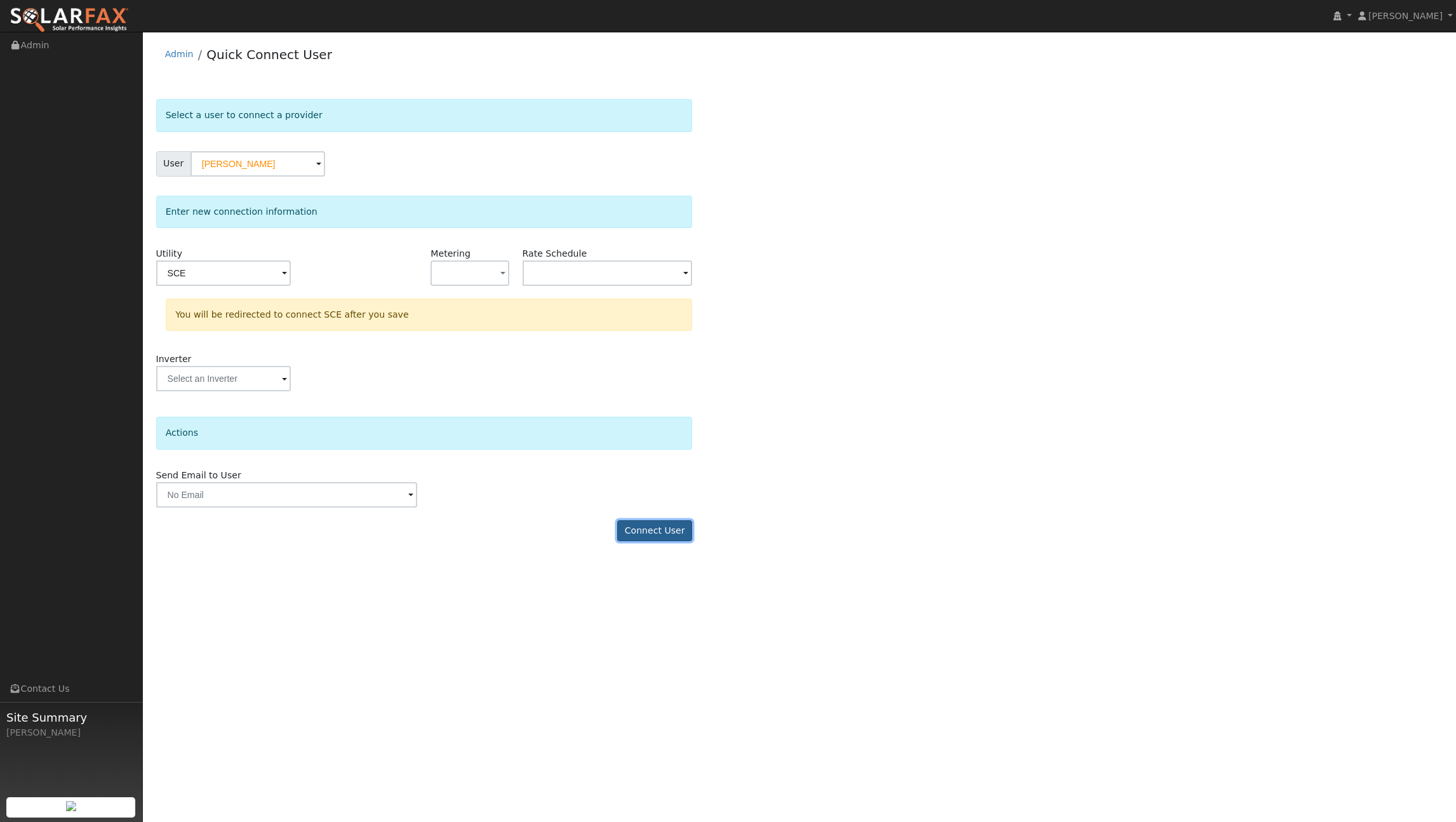
click at [685, 528] on button "Connect User" at bounding box center [654, 531] width 75 height 22
